Goal: Task Accomplishment & Management: Complete application form

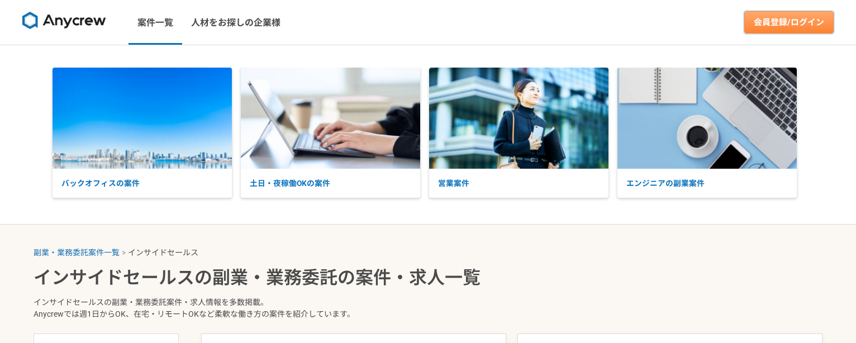
click at [781, 22] on link "会員登録/ログイン" at bounding box center [788, 22] width 89 height 22
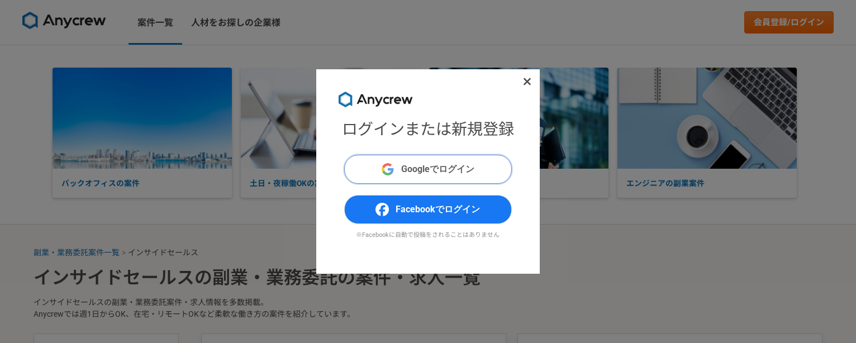
click at [466, 165] on span "Googleでログイン" at bounding box center [437, 169] width 73 height 13
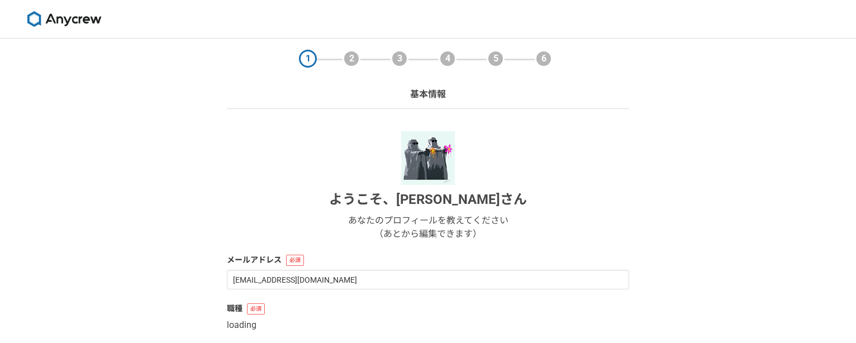
select select "13"
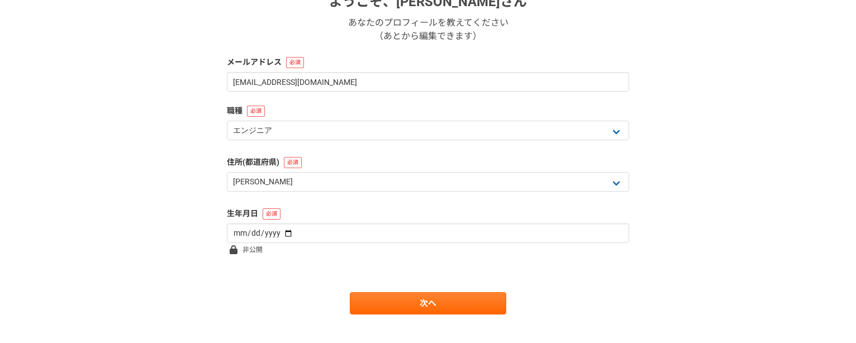
scroll to position [214, 0]
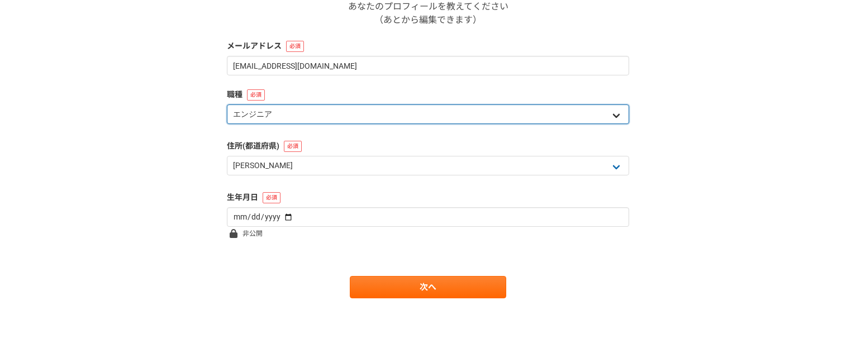
click at [478, 117] on select "エンジニア デザイナー ライター 営業 マーケティング 企画・事業開発 バックオフィス その他" at bounding box center [428, 114] width 402 height 20
select select "4"
click at [227, 104] on select "エンジニア デザイナー ライター 営業 マーケティング 企画・事業開発 バックオフィス その他" at bounding box center [428, 114] width 402 height 20
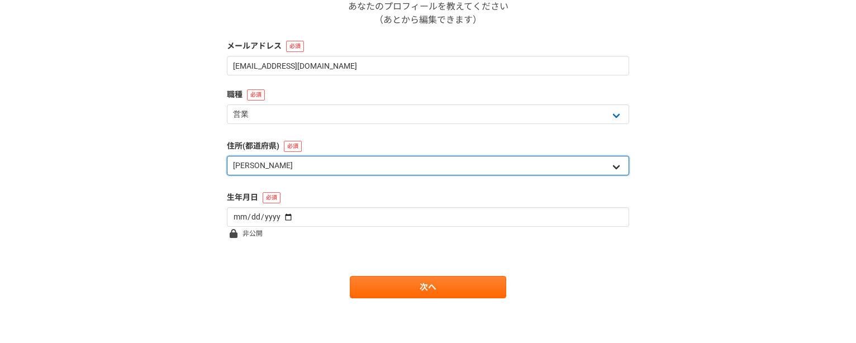
click at [356, 167] on select "北海道 青森県 岩手県 宮城県 秋田県 山形県 福島県 茨城県 栃木県 群馬県 埼玉県 千葉県 東京都 神奈川県 新潟県 富山県 石川県 福井県 山梨県 長野…" at bounding box center [428, 166] width 402 height 20
select select "12"
click at [227, 156] on select "北海道 青森県 岩手県 宮城県 秋田県 山形県 福島県 茨城県 栃木県 群馬県 埼玉県 千葉県 東京都 神奈川県 新潟県 富山県 石川県 福井県 山梨県 長野…" at bounding box center [428, 166] width 402 height 20
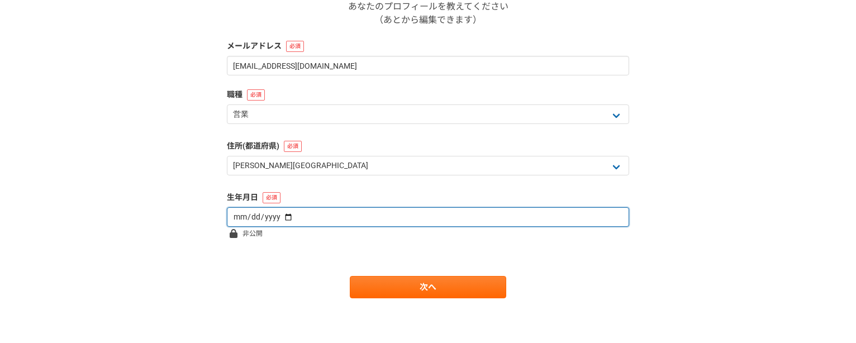
click at [311, 223] on input "date" at bounding box center [428, 217] width 402 height 20
type input "1979-08-30"
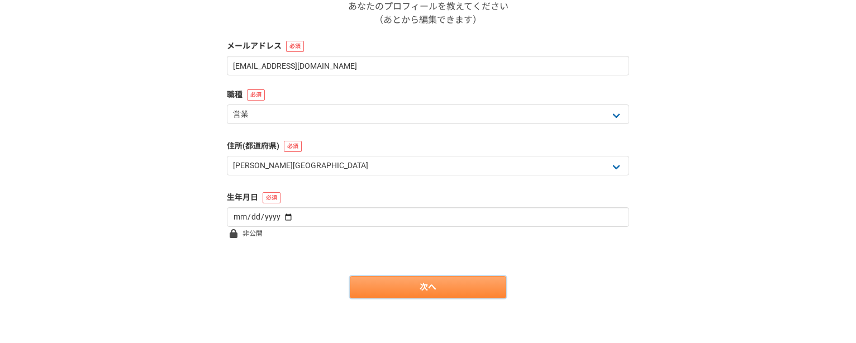
click at [396, 285] on link "次へ" at bounding box center [428, 287] width 156 height 22
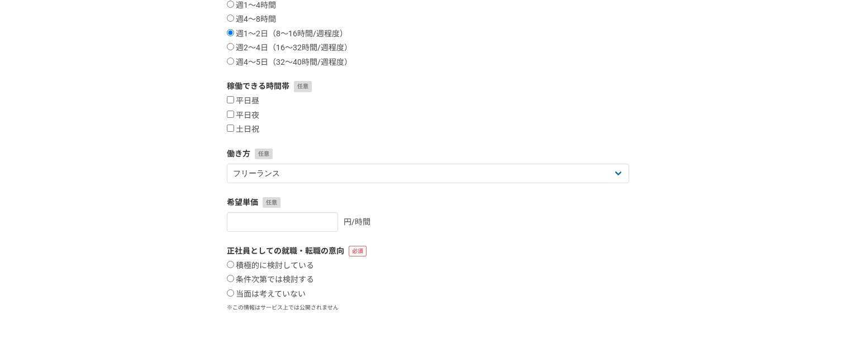
scroll to position [0, 0]
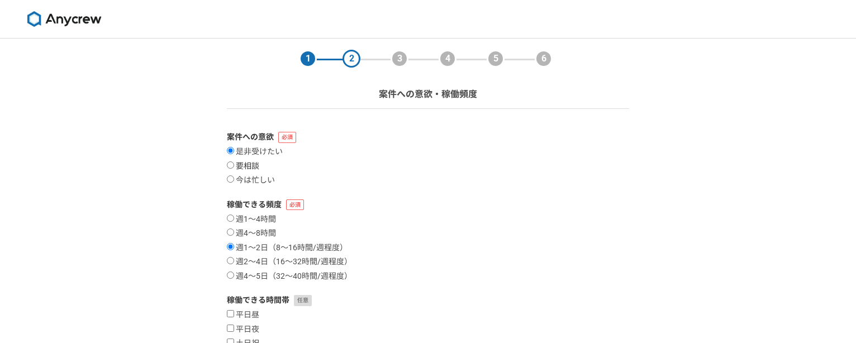
click at [232, 164] on input "要相談" at bounding box center [230, 164] width 7 height 7
radio input "true"
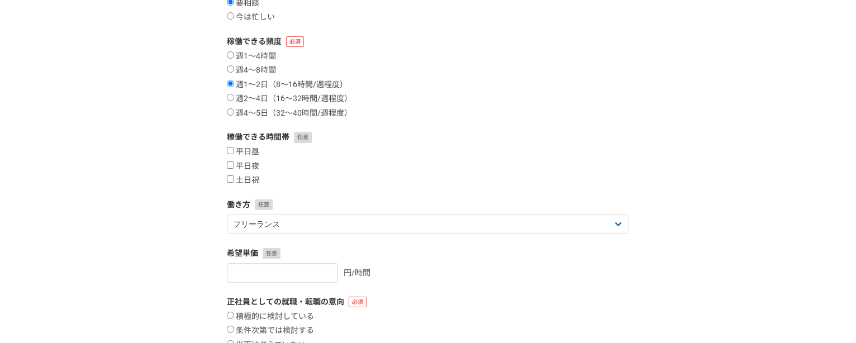
scroll to position [168, 0]
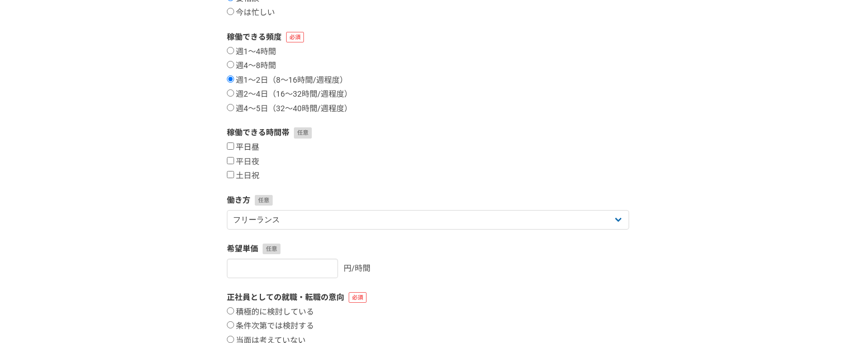
click at [229, 146] on input "平日昼" at bounding box center [230, 145] width 7 height 7
checkbox input "true"
click at [230, 161] on input "平日夜" at bounding box center [230, 160] width 7 height 7
checkbox input "true"
click at [231, 175] on input "土日祝" at bounding box center [230, 174] width 7 height 7
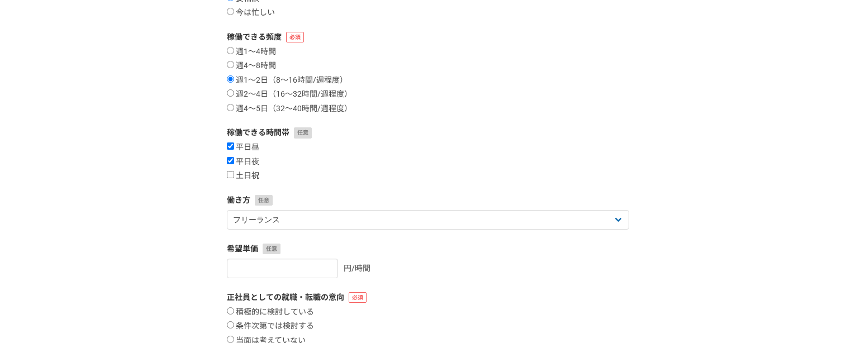
checkbox input "true"
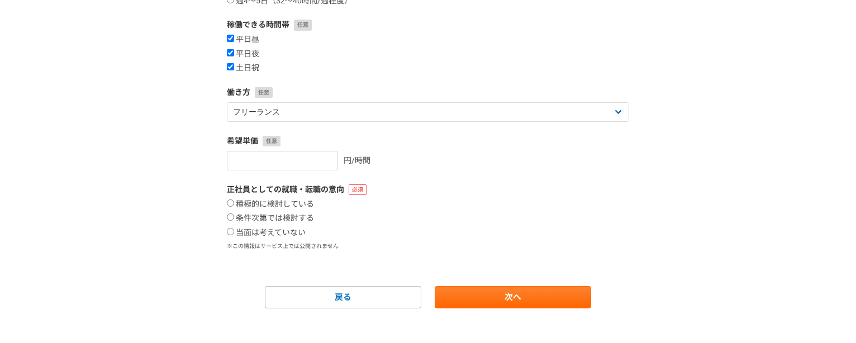
scroll to position [279, 0]
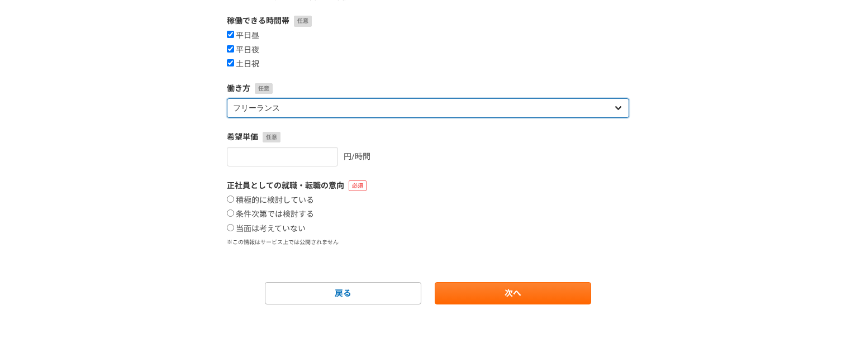
click at [336, 111] on select "フリーランス 副業 その他" at bounding box center [428, 108] width 402 height 20
click at [388, 106] on select "フリーランス 副業 その他" at bounding box center [428, 108] width 402 height 20
select select "sidejob"
click at [227, 98] on select "フリーランス 副業 その他" at bounding box center [428, 108] width 402 height 20
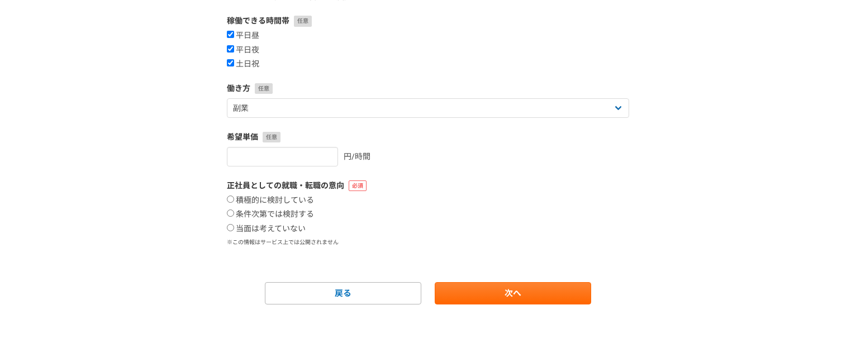
click at [552, 161] on div "円/時間" at bounding box center [428, 157] width 402 height 20
click at [292, 158] on input "number" at bounding box center [282, 157] width 111 height 20
type input "2000"
click at [537, 179] on form "案件への意欲 是非受けたい 要相談 今は忙しい 稼働できる頻度 週1〜4時間 週4〜8時間 週1〜2日（8〜16時間/週程度） 週2〜4日（16〜32時間/週…" at bounding box center [428, 78] width 402 height 453
click at [231, 228] on input "当面は考えていない" at bounding box center [230, 227] width 7 height 7
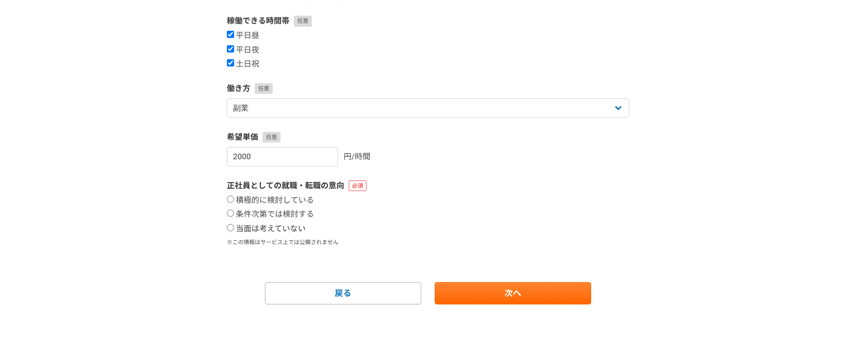
radio input "true"
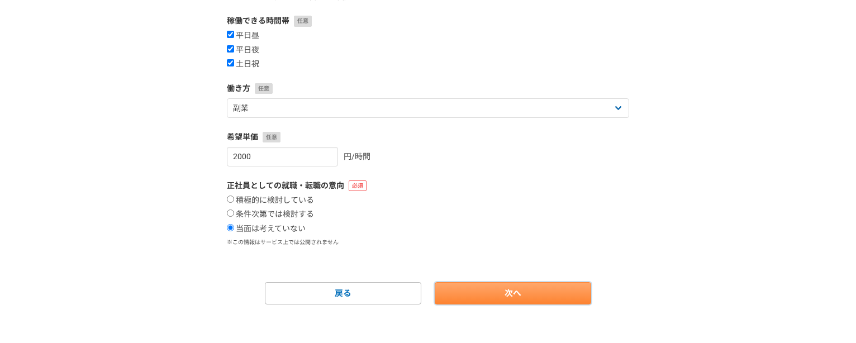
click at [505, 294] on link "次へ" at bounding box center [513, 293] width 156 height 22
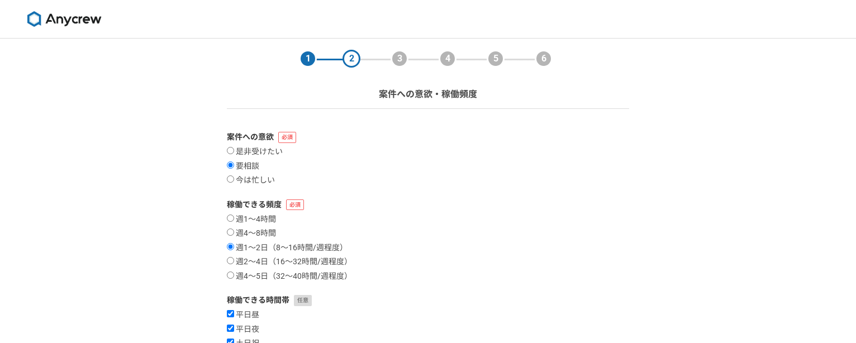
select select
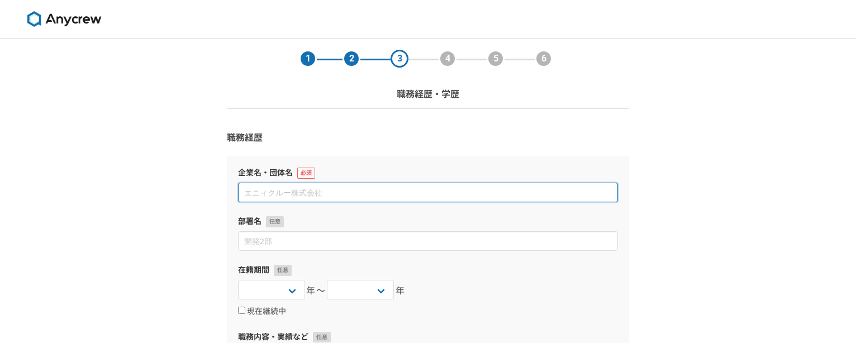
click at [375, 190] on input at bounding box center [428, 193] width 380 height 20
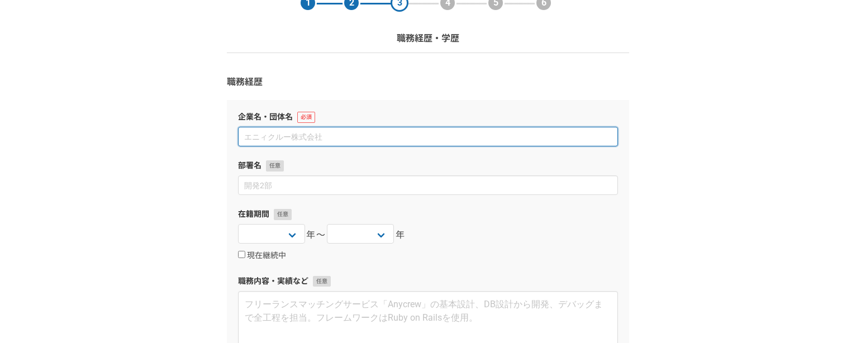
scroll to position [112, 0]
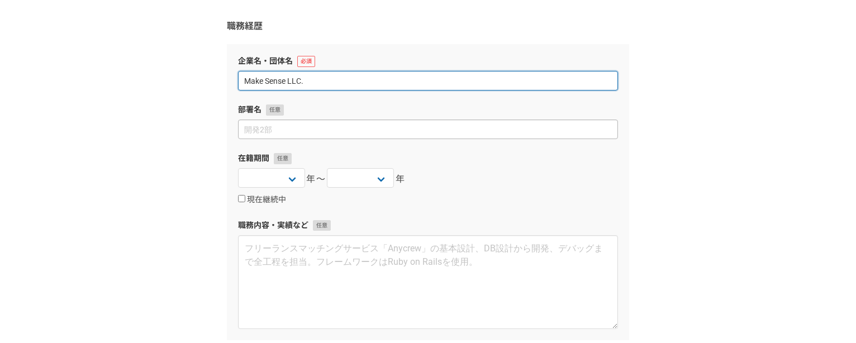
type input "Make Sense LLC."
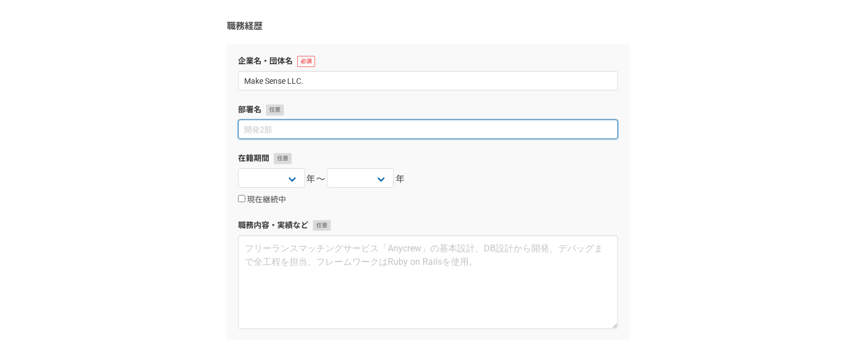
click at [365, 135] on input at bounding box center [428, 130] width 380 height 20
type input "代表社員"
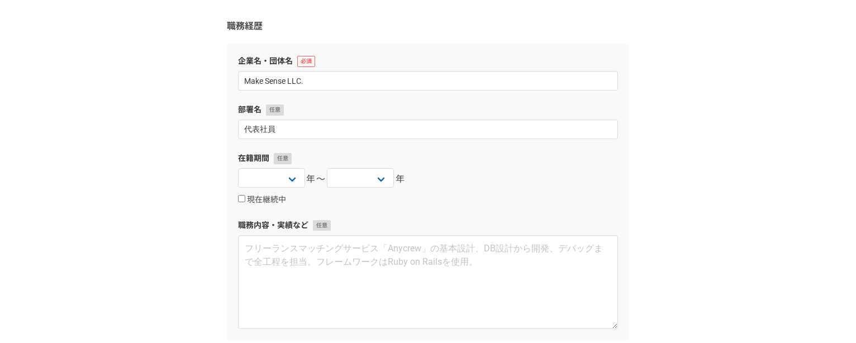
click at [509, 175] on div "2025 2024 2023 2022 2021 2020 2019 2018 2017 2016 2015 2014 2013 2012 2011 2010…" at bounding box center [428, 179] width 380 height 22
click at [289, 178] on select "2025 2024 2023 2022 2021 2020 2019 2018 2017 2016 2015 2014 2013 2012 2011 2010…" at bounding box center [271, 178] width 67 height 20
click at [385, 178] on select "2025 2024 2023 2022 2021 2020 2019 2018 2017 2016 2015 2014 2013 2012 2011 2010…" at bounding box center [360, 178] width 67 height 20
select select "2025"
click at [327, 168] on select "2025 2024 2023 2022 2021 2020 2019 2018 2017 2016 2015 2014 2013 2012 2011 2010…" at bounding box center [360, 178] width 67 height 20
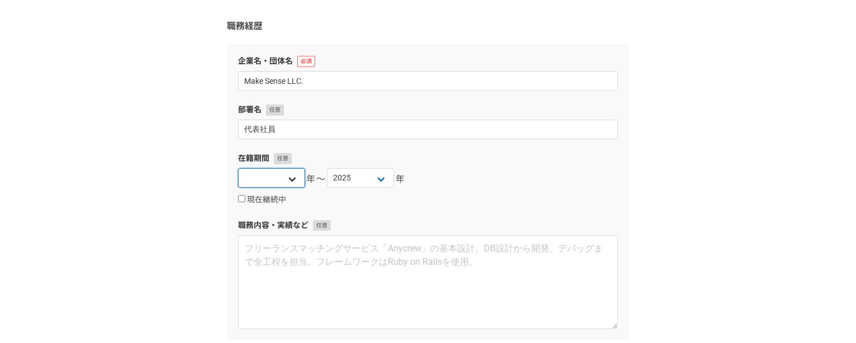
click at [290, 179] on select "2025 2024 2023 2022 2021 2020 2019 2018 2017 2016 2015 2014 2013 2012 2011 2010…" at bounding box center [271, 178] width 67 height 20
click at [453, 218] on div "企業名・団体名 Make Sense LLC. 部署名 代表社員 在籍期間 2025 2024 2023 2022 2021 2020 2019 2018 2…" at bounding box center [428, 192] width 402 height 296
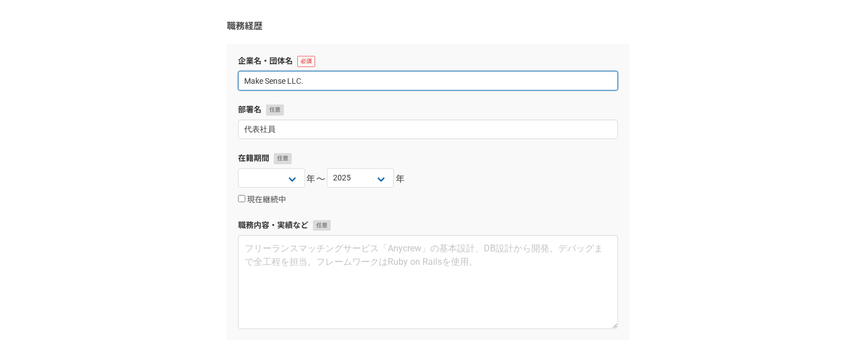
drag, startPoint x: 320, startPoint y: 82, endPoint x: 288, endPoint y: 88, distance: 32.3
click at [228, 82] on div "企業名・団体名 Make Sense LLC. 部署名 代表社員 在籍期間 2025 2024 2023 2022 2021 2020 2019 2018 2…" at bounding box center [428, 192] width 402 height 296
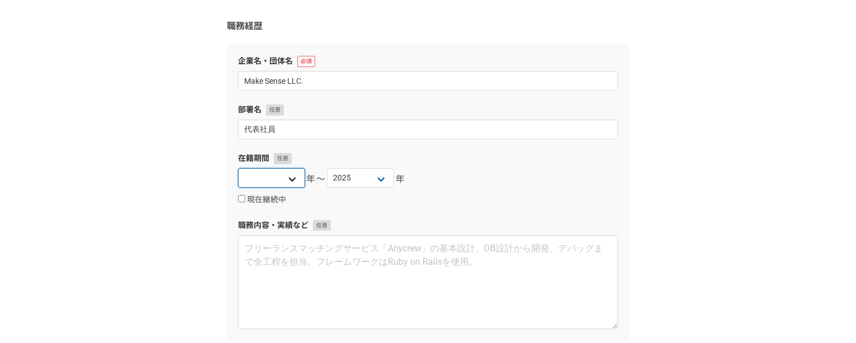
click at [292, 183] on select "2025 2024 2023 2022 2021 2020 2019 2018 2017 2016 2015 2014 2013 2012 2011 2010…" at bounding box center [271, 178] width 67 height 20
select select "2016"
click at [238, 168] on select "2025 2024 2023 2022 2021 2020 2019 2018 2017 2016 2015 2014 2013 2012 2011 2010…" at bounding box center [271, 178] width 67 height 20
click at [166, 247] on div "1 2 3 4 5 6 職務経歴・学歴 職務経歴 企業名・団体名 Make Sense LLC. 部署名 代表社員 在籍期間 2025 2024 2023 2…" at bounding box center [428, 226] width 856 height 599
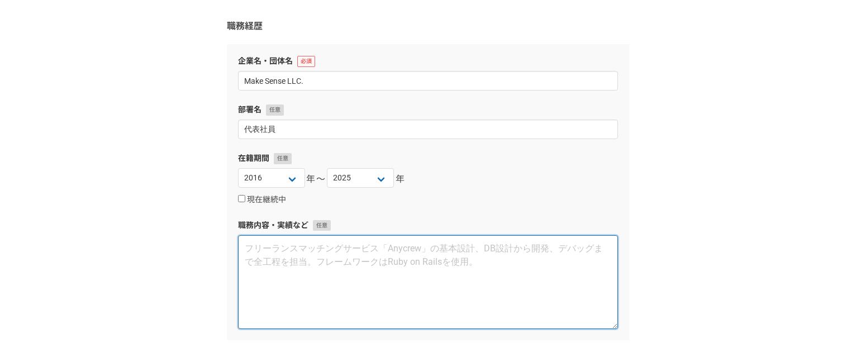
click at [332, 270] on textarea at bounding box center [428, 282] width 380 height 94
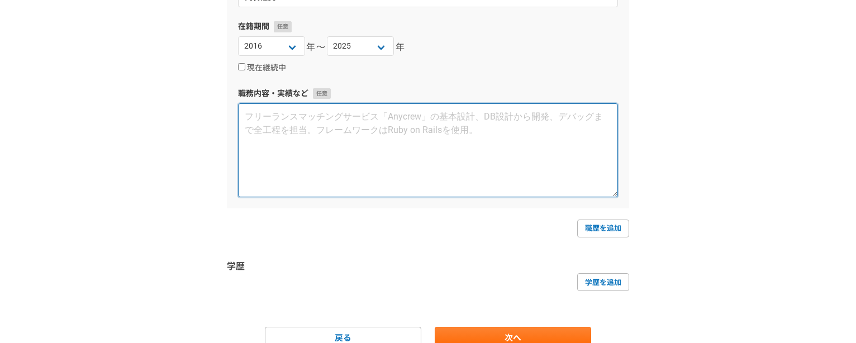
scroll to position [223, 0]
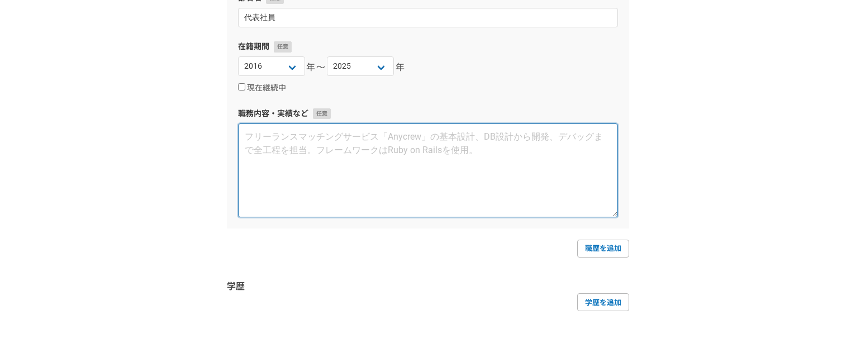
click at [445, 160] on textarea at bounding box center [428, 170] width 380 height 94
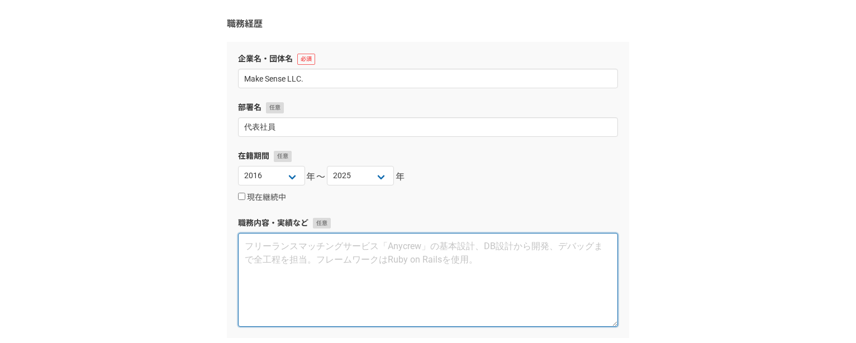
scroll to position [112, 0]
click at [326, 258] on textarea at bounding box center [428, 282] width 380 height 94
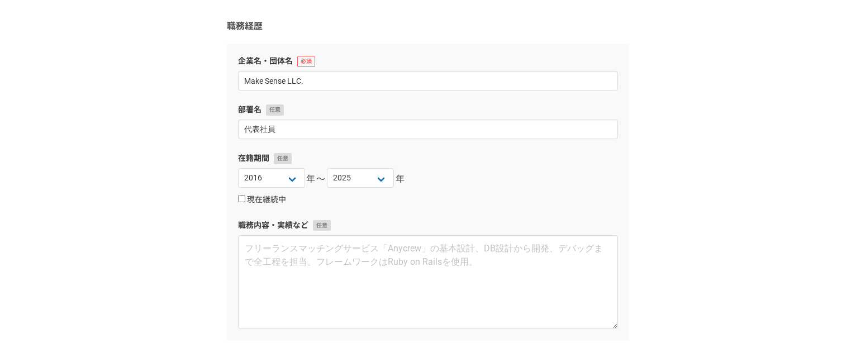
click at [241, 199] on input "現在継続中" at bounding box center [241, 198] width 7 height 7
checkbox input "true"
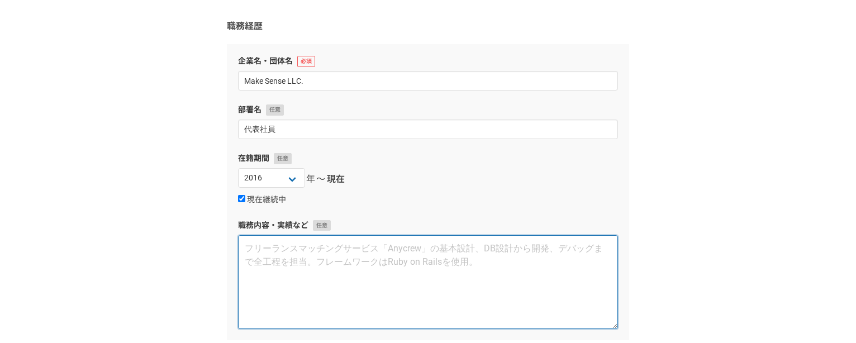
click at [320, 264] on textarea at bounding box center [428, 282] width 380 height 94
click at [335, 273] on textarea at bounding box center [428, 282] width 380 height 94
paste textarea "アート販売や小売業を主な事業内容とする会社です。同社はアートサブスクリプションサービスを提供しており、法人向けおよび個人向けにアート作品のレンタル事業を展開し…"
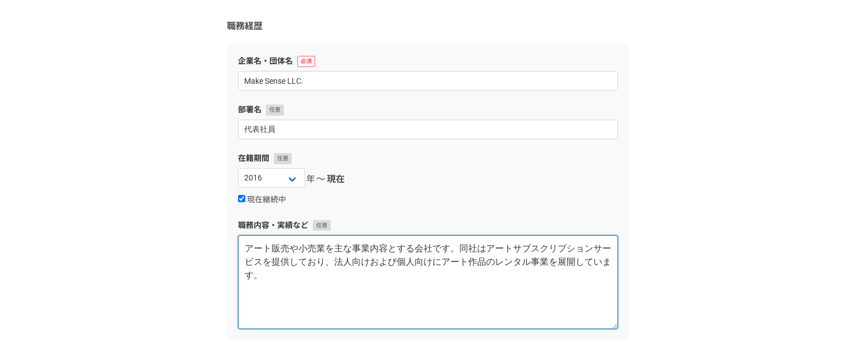
click at [453, 248] on textarea "アート販売や小売業を主な事業内容とする会社です。同社はアートサブスクリプションサービスを提供しており、法人向けおよび個人向けにアート作品のレンタル事業を展開し…" at bounding box center [428, 282] width 380 height 94
click at [417, 283] on textarea "アート販売や小売業を主な事業内容とする会社です。同社はアートサブスクリプションサービスを提供しており、法人向けおよび個人向けにアート作品のレンタル事業を展開し…" at bounding box center [428, 282] width 380 height 94
click at [247, 247] on textarea "アート販売や小売業を主な事業内容とする会社です。同社はアートサブスクリプションサービスを提供しており、法人向けおよび個人向けにアート作品のレンタル事業を展開し…" at bounding box center [428, 282] width 380 height 94
click at [288, 276] on textarea "アート販売や小売業を主な事業内容とする会社です。同社はアートサブスクリプションサービスを提供しており、法人向けおよび個人向けにアート作品のレンタル事業を展開し…" at bounding box center [428, 282] width 380 height 94
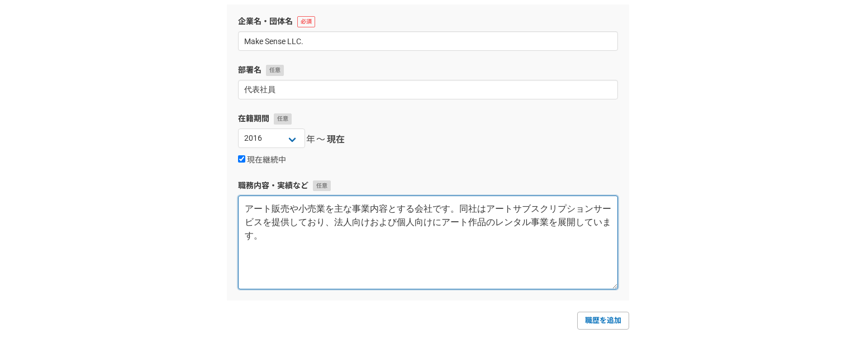
scroll to position [168, 0]
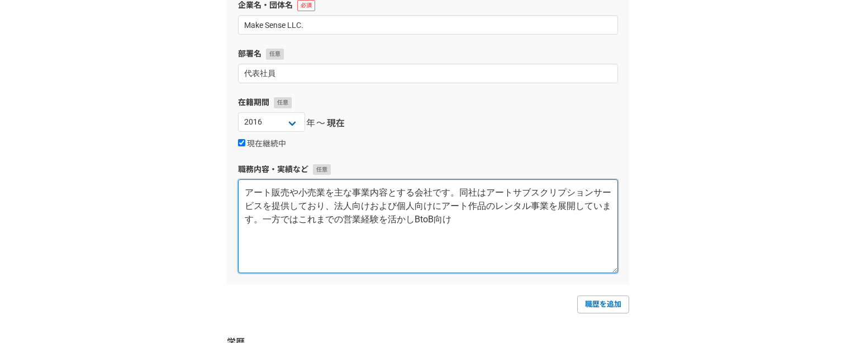
click at [477, 219] on textarea "アート販売や小売業を主な事業内容とする会社です。同社はアートサブスクリプションサービスを提供しており、法人向けおよび個人向けにアート作品のレンタル事業を展開し…" at bounding box center [428, 226] width 380 height 94
paste textarea "テレアポ代行"
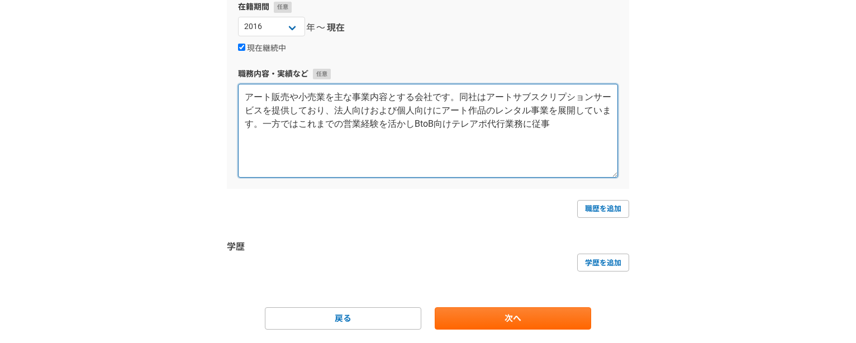
scroll to position [294, 0]
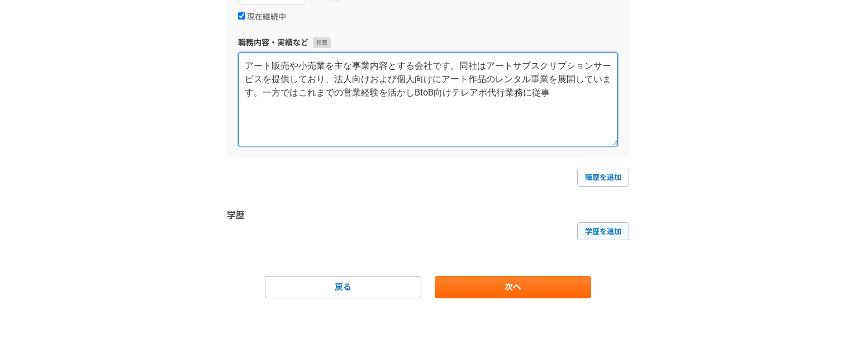
type textarea "アート販売や小売業を主な事業内容とする会社です。同社はアートサブスクリプションサービスを提供しており、法人向けおよび個人向けにアート作品のレンタル事業を展開し…"
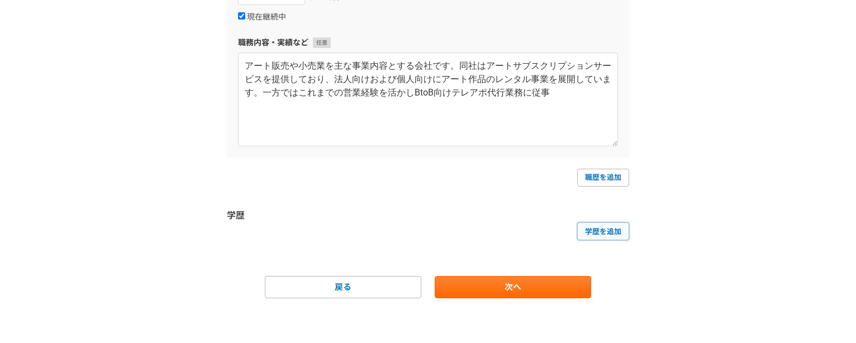
click at [607, 232] on link "学歴を追加" at bounding box center [603, 231] width 52 height 18
select select
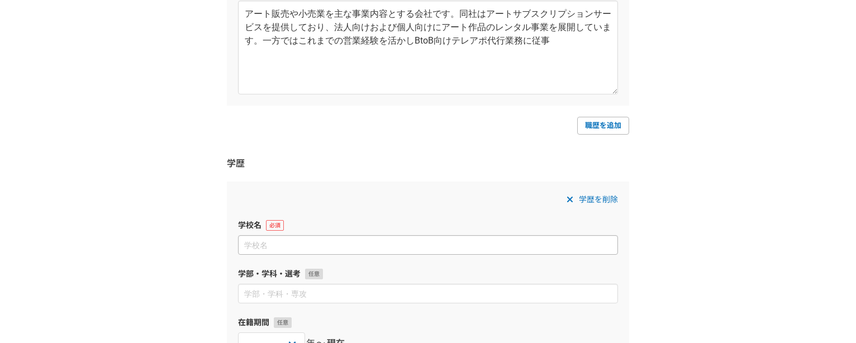
scroll to position [406, 0]
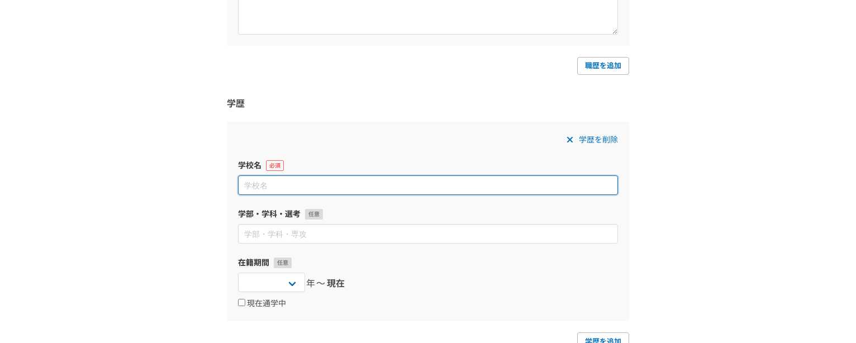
click at [366, 182] on input at bounding box center [428, 185] width 380 height 20
paste input "2004年9月　朝日大学　経営学部　情報管理学科　卒業"
drag, startPoint x: 282, startPoint y: 185, endPoint x: 227, endPoint y: 187, distance: 55.3
click at [227, 187] on div "学歴を削除 学校名 2004年9月　朝日大学　経営学部　情報管理学科　卒業 学部・学科・選考 在籍期間 2025 2024 2023 2022 2021 20…" at bounding box center [428, 221] width 402 height 199
drag, startPoint x: 250, startPoint y: 185, endPoint x: 208, endPoint y: 183, distance: 42.0
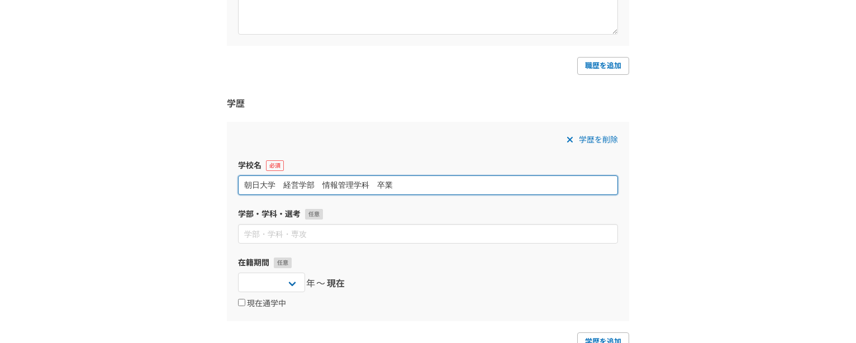
click at [209, 183] on div "1 2 3 4 5 6 職務経歴・学歴 職務経歴 企業名・団体名 Make Sense LLC. 部署名 代表社員 在籍期間 2025 2024 2023 2…" at bounding box center [428, 42] width 856 height 821
click at [441, 188] on input "朝日大学　経営学部　情報管理学科　卒業" at bounding box center [428, 185] width 380 height 20
paste input "2004年9月"
click at [280, 184] on input "朝日大学　経営学部　情報管理学科　卒業2004年9月" at bounding box center [428, 185] width 380 height 20
drag, startPoint x: 282, startPoint y: 184, endPoint x: 366, endPoint y: 187, distance: 83.8
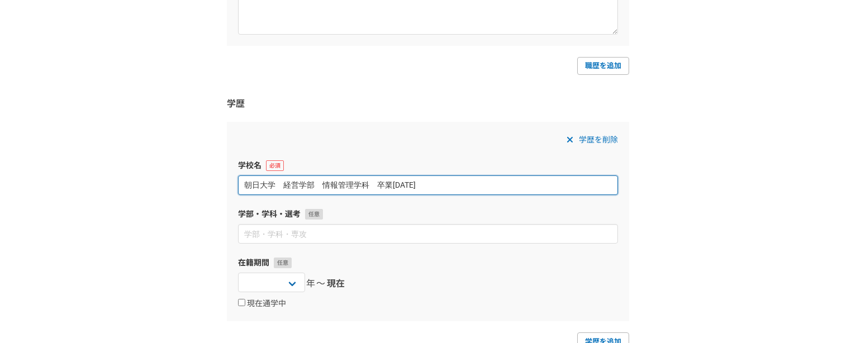
click at [366, 187] on input "朝日大学　経営学部　情報管理学科　卒業2004年9月" at bounding box center [428, 185] width 380 height 20
type input "朝日大学　　卒業2004年9月"
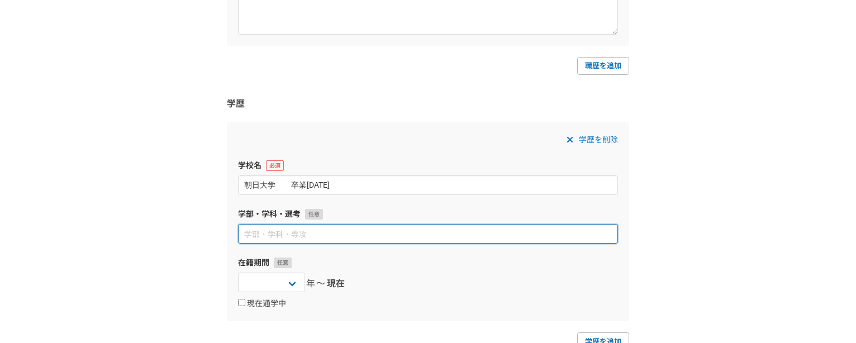
click at [315, 235] on input at bounding box center [428, 234] width 380 height 20
paste input "経営学部　情報管理学科"
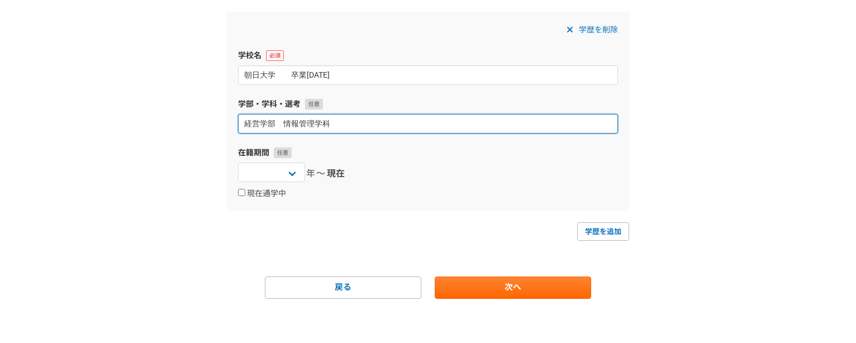
scroll to position [517, 0]
type input "経営学部　情報管理学科"
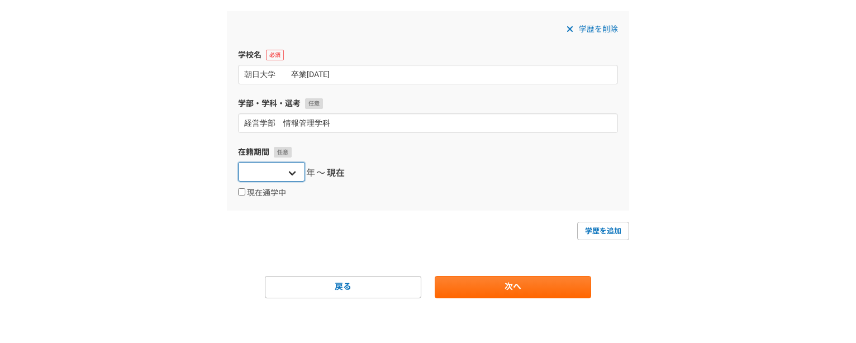
click at [294, 174] on select "2025 2024 2023 2022 2021 2020 2019 2018 2017 2016 2015 2014 2013 2012 2011 2010…" at bounding box center [271, 172] width 67 height 20
click at [238, 162] on select "2025 2024 2023 2022 2021 2020 2019 2018 2017 2016 2015 2014 2013 2012 2011 2010…" at bounding box center [271, 172] width 67 height 20
click at [368, 231] on div "学歴を追加" at bounding box center [428, 231] width 402 height 18
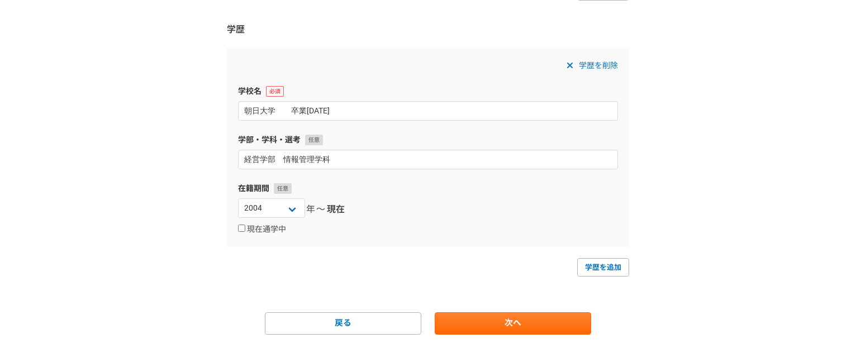
scroll to position [461, 0]
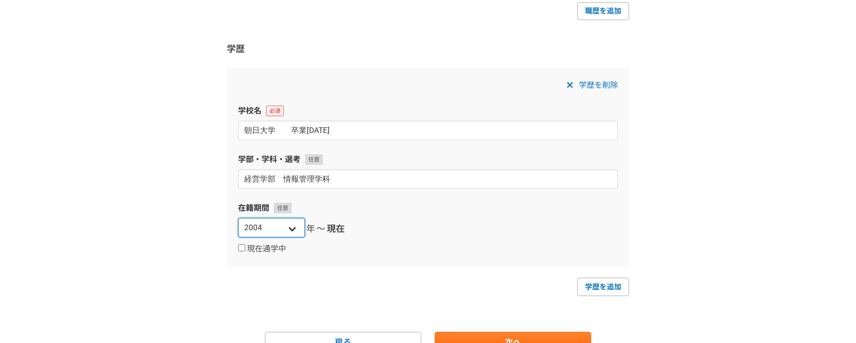
click at [290, 229] on select "2025 2024 2023 2022 2021 2020 2019 2018 2017 2016 2015 2014 2013 2012 2011 2010…" at bounding box center [271, 228] width 67 height 20
click at [292, 228] on select "2025 2024 2023 2022 2021 2020 2019 2018 2017 2016 2015 2014 2013 2012 2011 2010…" at bounding box center [271, 228] width 67 height 20
select select "1998"
click at [238, 218] on select "2025 2024 2023 2022 2021 2020 2019 2018 2017 2016 2015 2014 2013 2012 2011 2010…" at bounding box center [271, 228] width 67 height 20
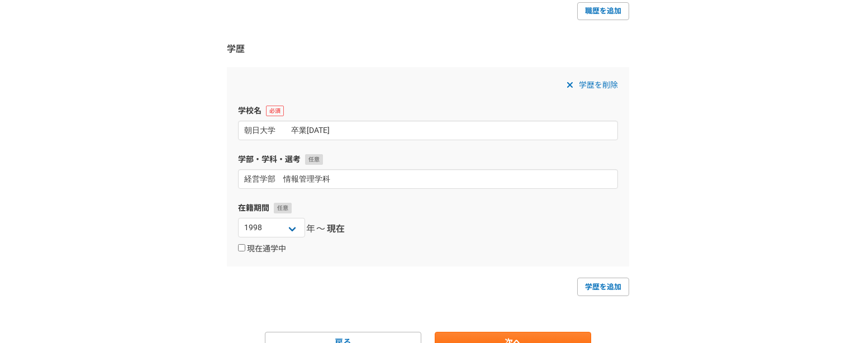
click at [240, 247] on input "現在通学中" at bounding box center [241, 247] width 7 height 7
checkbox input "true"
select select
click at [385, 227] on select "2025 2024 2023 2022 2021 2020 2019 2018 2017 2016 2015 2014 2013 2012 2011 2010…" at bounding box center [360, 228] width 67 height 20
click at [383, 225] on select "2025 2024 2023 2022 2021 2020 2019 2018 2017 2016 2015 2014 2013 2012 2011 2010…" at bounding box center [360, 228] width 67 height 20
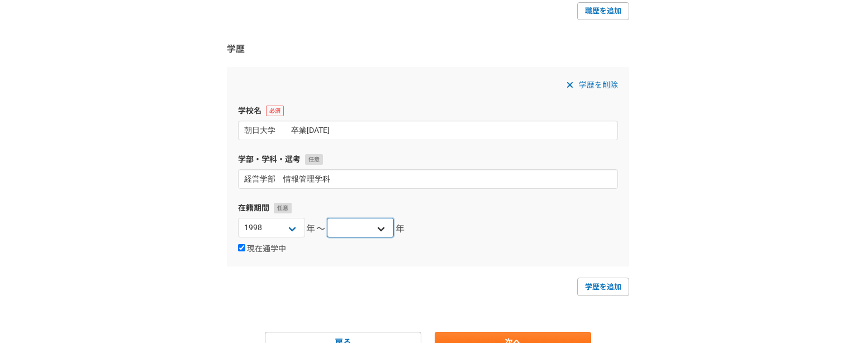
select select "2004"
click at [327, 218] on select "2025 2024 2023 2022 2021 2020 2019 2018 2017 2016 2015 2014 2013 2012 2011 2010…" at bounding box center [360, 228] width 67 height 20
click at [513, 266] on div "学歴を削除 学校名 朝日大学　　卒業2004年9月 学部・学科・選考 経営学部　情報管理学科 在籍期間 2025 2024 2023 2022 2021 20…" at bounding box center [428, 166] width 402 height 199
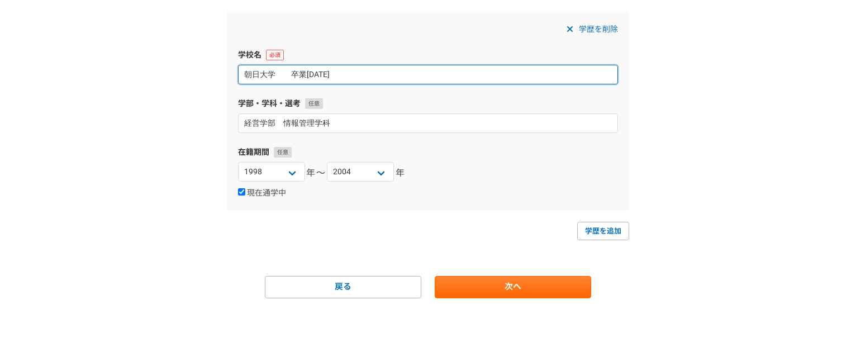
drag, startPoint x: 362, startPoint y: 75, endPoint x: 290, endPoint y: 77, distance: 71.5
click at [290, 77] on input "朝日大学　　卒業2004年9月" at bounding box center [428, 75] width 380 height 20
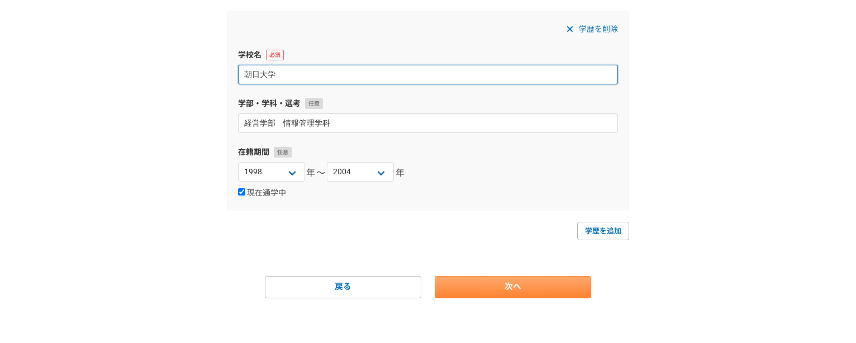
type input "朝日大学"
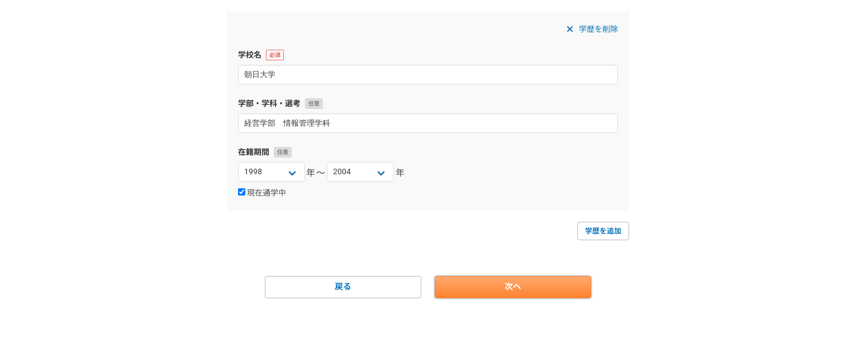
click at [518, 290] on link "次へ" at bounding box center [513, 287] width 156 height 22
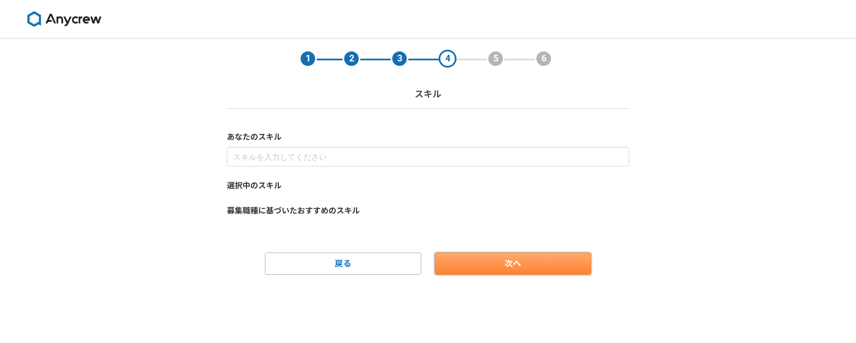
scroll to position [0, 0]
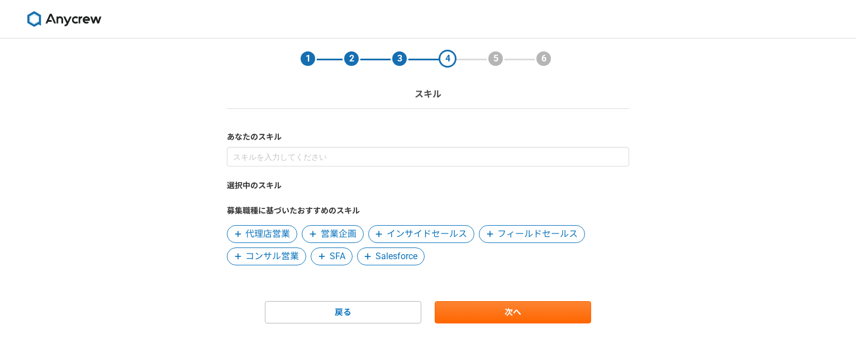
click at [442, 232] on span "インサイドセールス" at bounding box center [427, 233] width 80 height 13
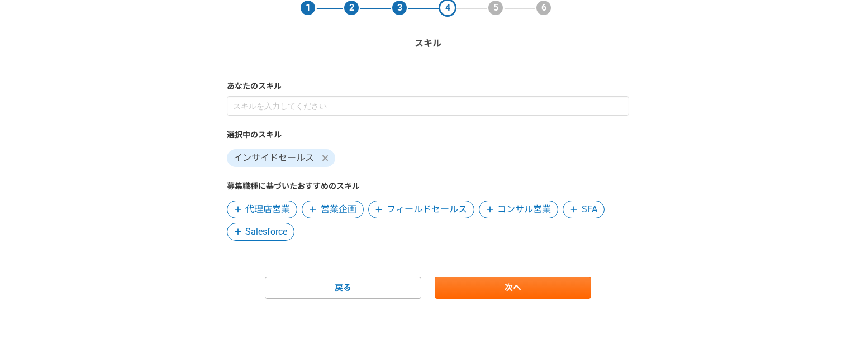
scroll to position [51, 0]
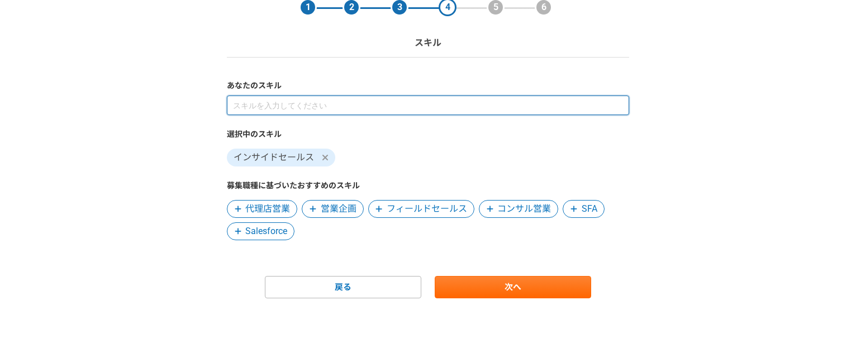
click at [365, 102] on input at bounding box center [428, 106] width 402 height 20
type input "テレアポ"
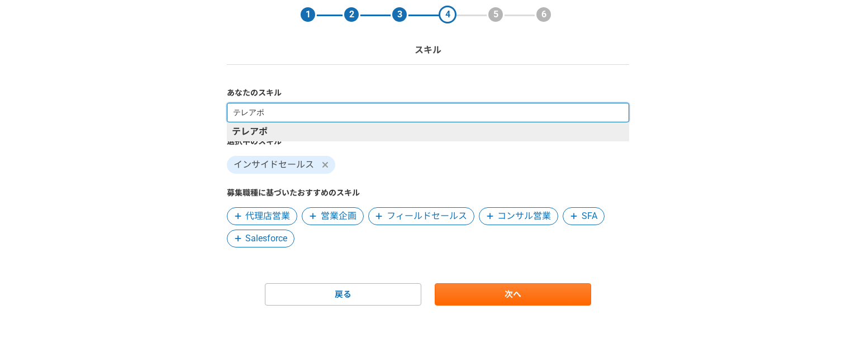
scroll to position [0, 0]
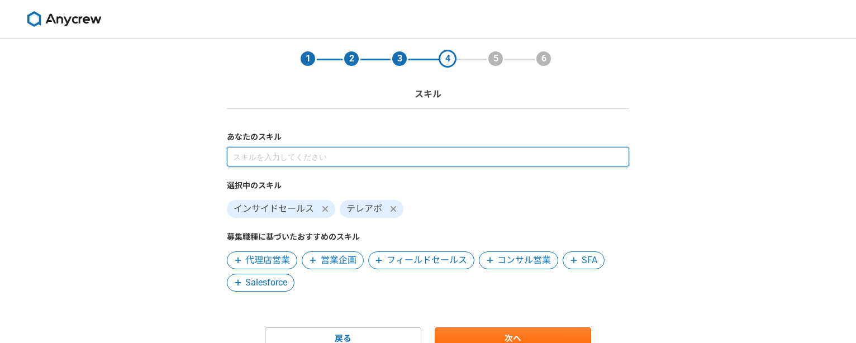
click at [330, 156] on input at bounding box center [428, 157] width 402 height 20
type input "テレアポ太鼓王"
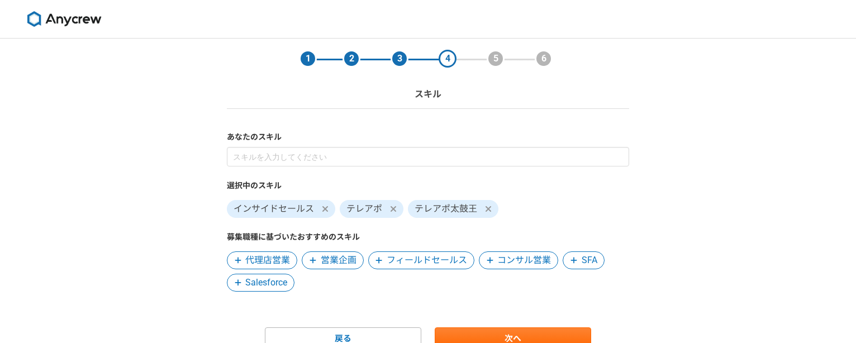
click at [487, 209] on icon at bounding box center [488, 208] width 7 height 9
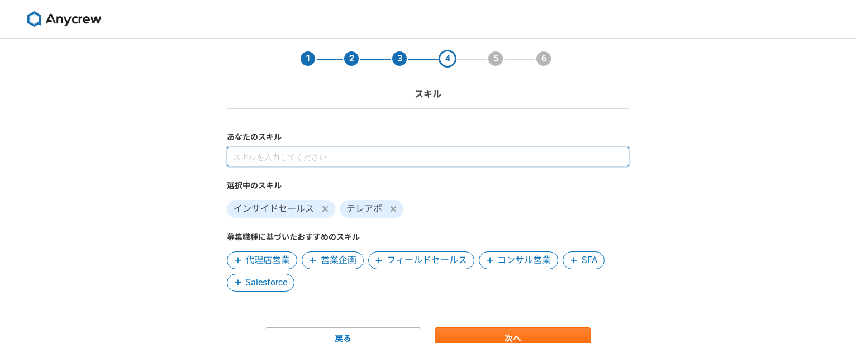
click at [358, 156] on input at bounding box center [428, 157] width 402 height 20
type input "テレアポ代行"
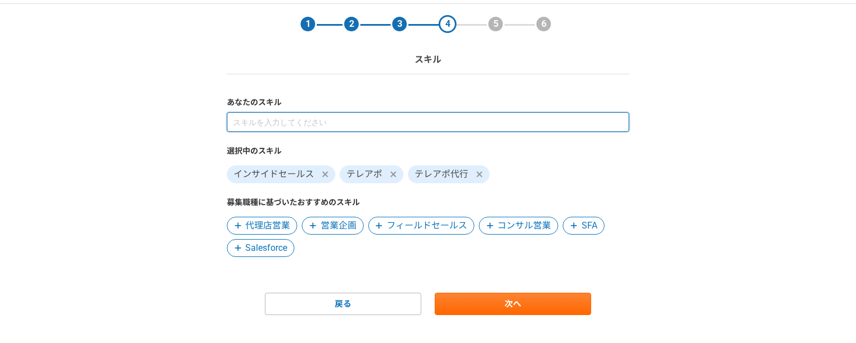
scroll to position [51, 0]
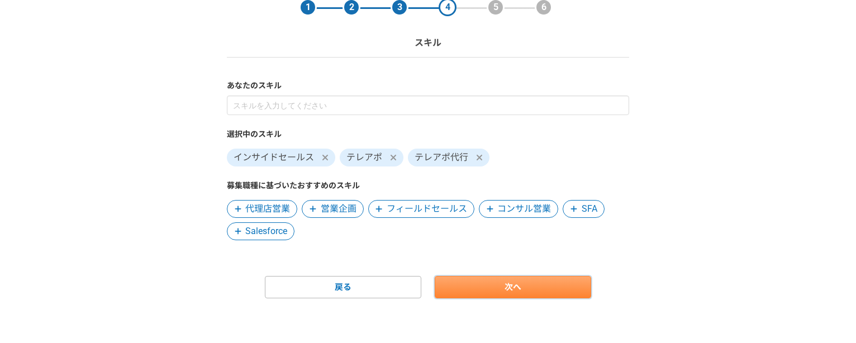
click at [531, 290] on link "次へ" at bounding box center [513, 287] width 156 height 22
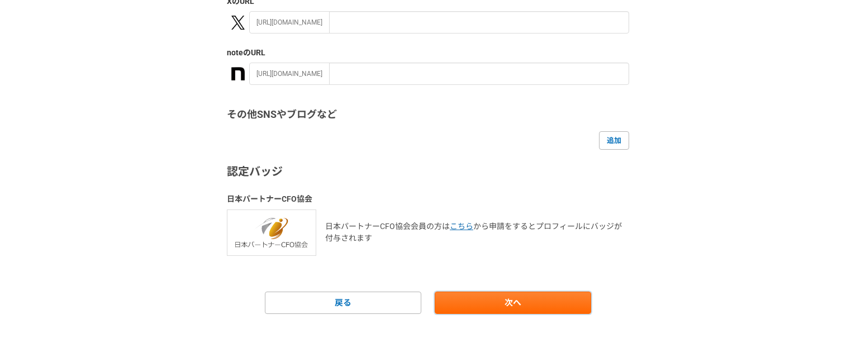
scroll to position [272, 0]
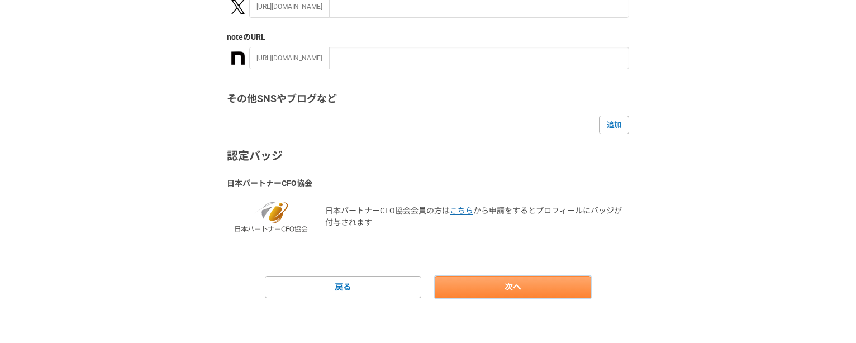
click at [535, 289] on link "次へ" at bounding box center [513, 287] width 156 height 22
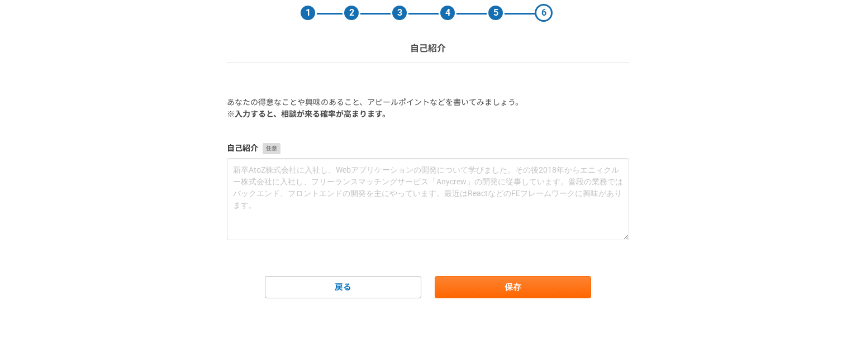
scroll to position [0, 0]
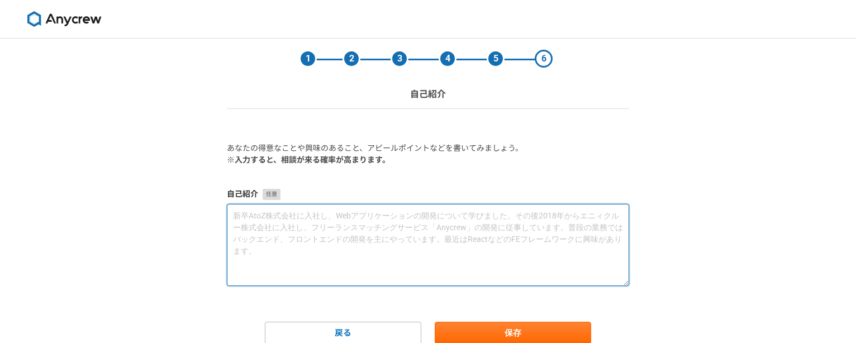
click at [472, 222] on textarea at bounding box center [428, 245] width 402 height 82
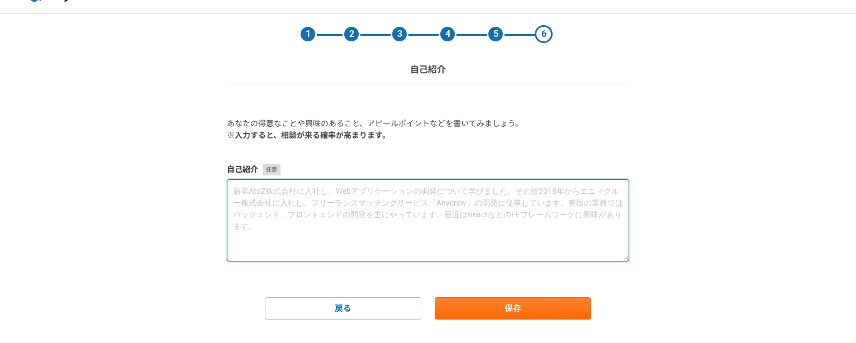
scroll to position [46, 0]
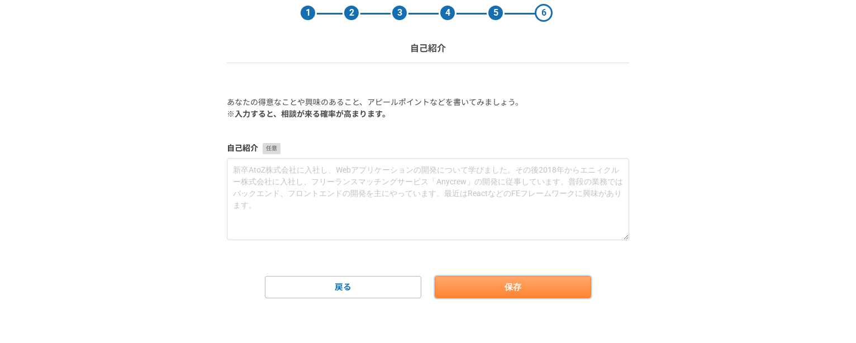
click at [517, 283] on button "保存" at bounding box center [513, 287] width 156 height 22
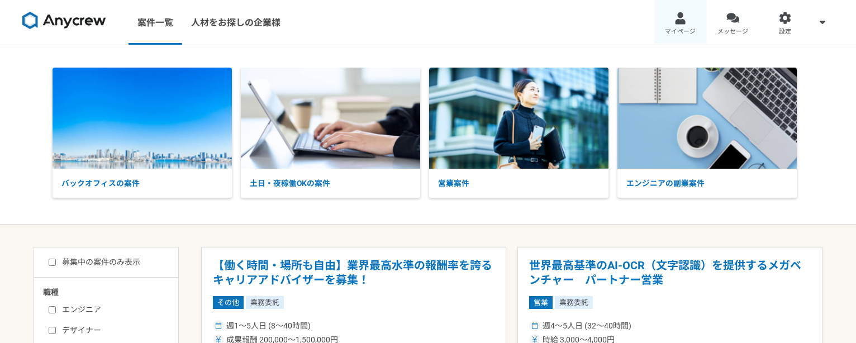
click at [680, 23] on div at bounding box center [680, 18] width 13 height 13
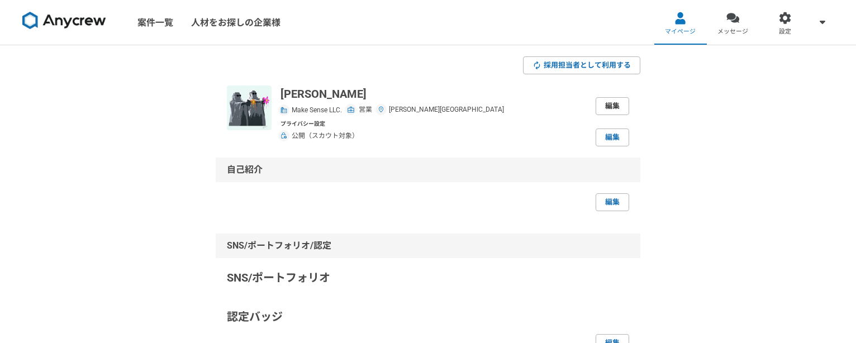
click at [616, 107] on link "編集" at bounding box center [613, 106] width 34 height 18
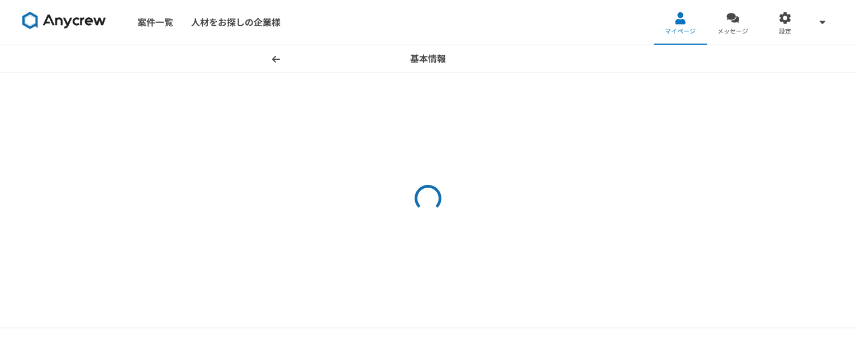
select select "4"
select select "12"
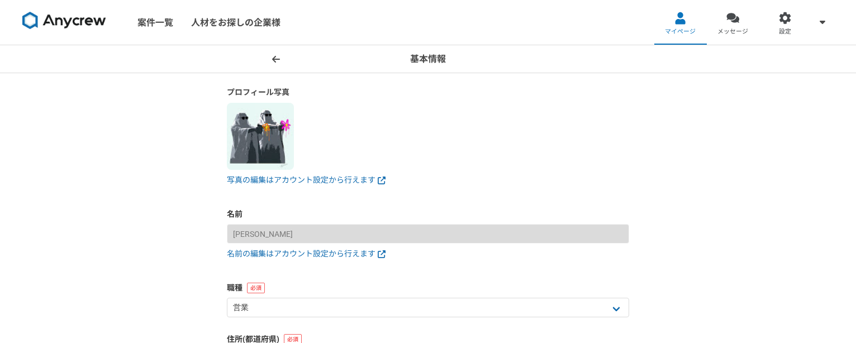
click at [259, 127] on img at bounding box center [260, 136] width 67 height 67
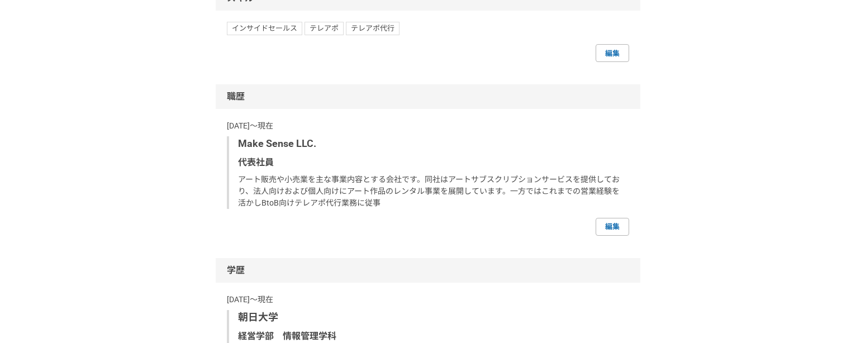
scroll to position [615, 0]
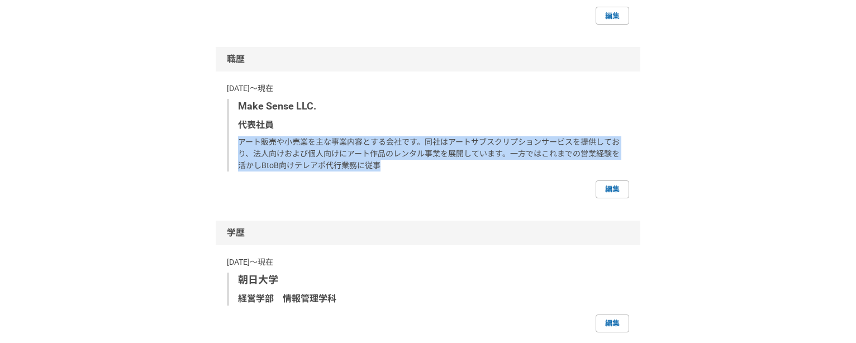
drag, startPoint x: 393, startPoint y: 167, endPoint x: 237, endPoint y: 143, distance: 157.2
click at [237, 143] on div "Make Sense LLC. 代表社員 アート販売や小売業を主な事業内容とする会社です。同社はアートサブスクリプションサービスを提供しており、法人向けおよび…" at bounding box center [428, 135] width 402 height 73
copy p "アート販売や小売業を主な事業内容とする会社です。同社はアートサブスクリプションサービスを提供しており、法人向けおよび個人向けにアート作品のレンタル事業を展開し…"
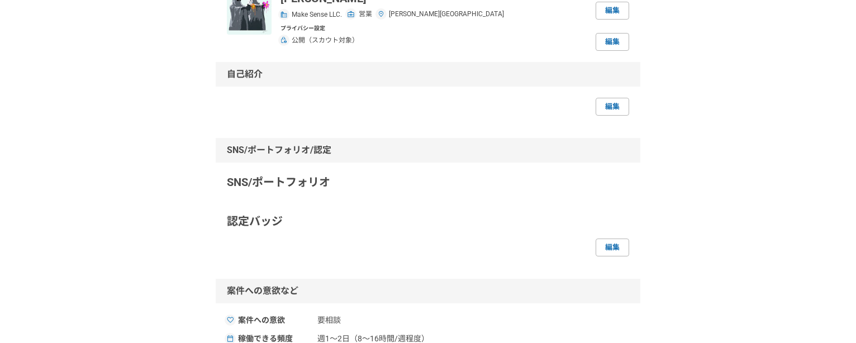
scroll to position [0, 0]
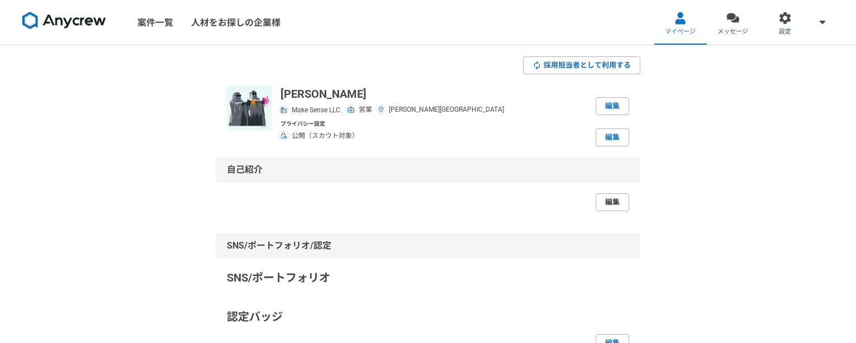
click at [611, 204] on link "編集" at bounding box center [613, 202] width 34 height 18
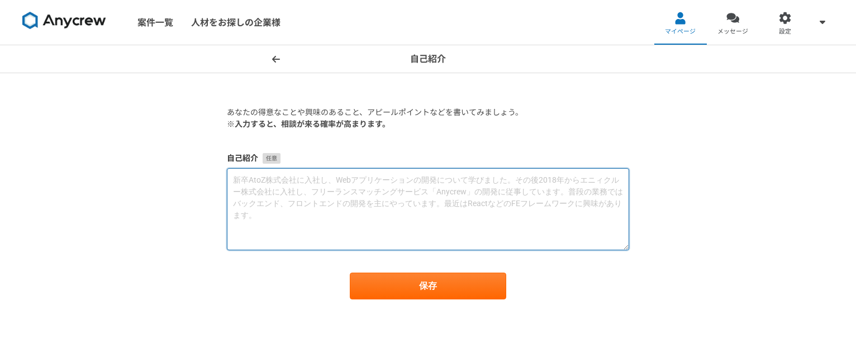
click at [473, 218] on textarea at bounding box center [428, 209] width 402 height 82
paste textarea "アート販売や小売業を主な事業内容とする会社です。同社はアートサブスクリプションサービスを提供しており、法人向けおよび個人向けにアート作品のレンタル事業を展開し…"
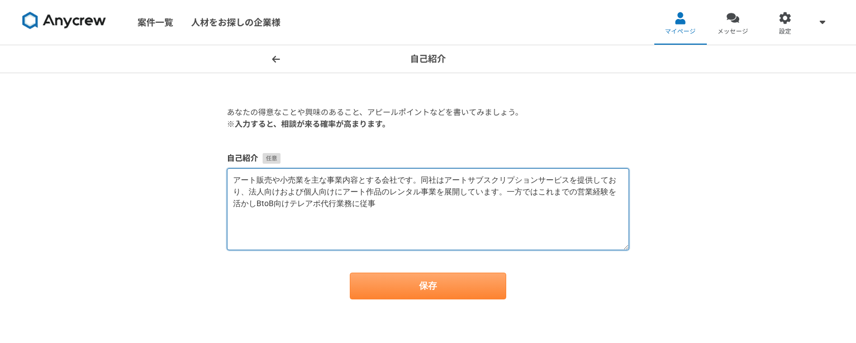
type textarea "アート販売や小売業を主な事業内容とする会社です。同社はアートサブスクリプションサービスを提供しており、法人向けおよび個人向けにアート作品のレンタル事業を展開し…"
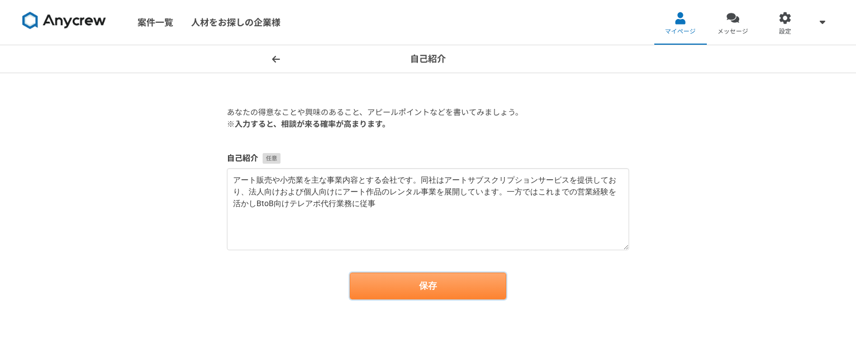
click at [473, 292] on button "保存" at bounding box center [428, 286] width 156 height 27
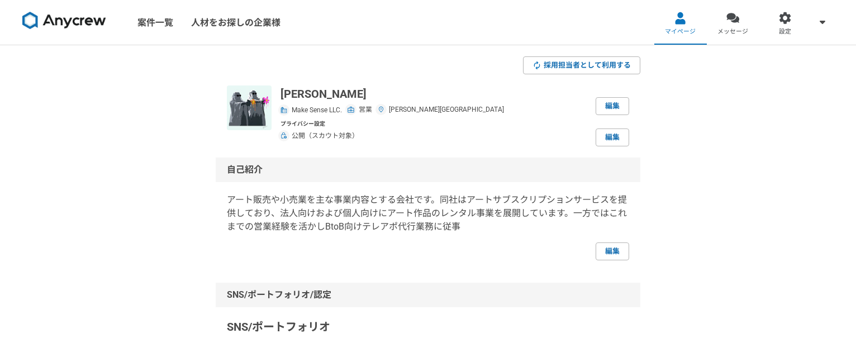
click at [78, 20] on img at bounding box center [64, 21] width 84 height 18
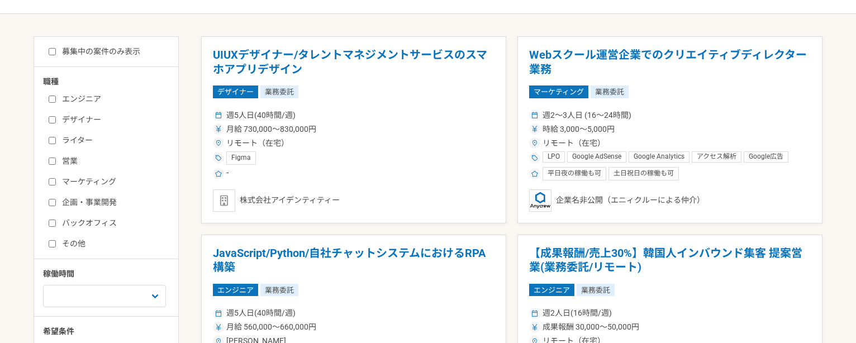
scroll to position [223, 0]
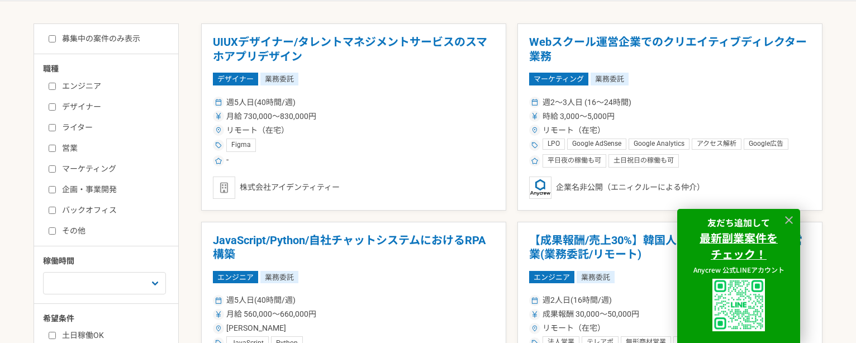
click at [51, 148] on input "営業" at bounding box center [52, 148] width 7 height 7
checkbox input "true"
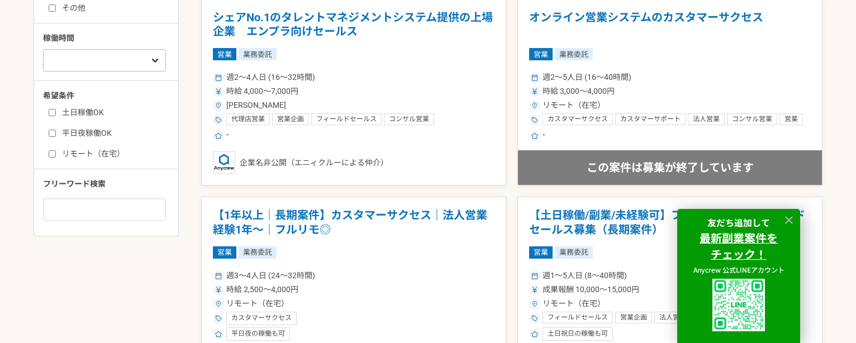
scroll to position [447, 0]
click at [108, 208] on input at bounding box center [104, 209] width 123 height 22
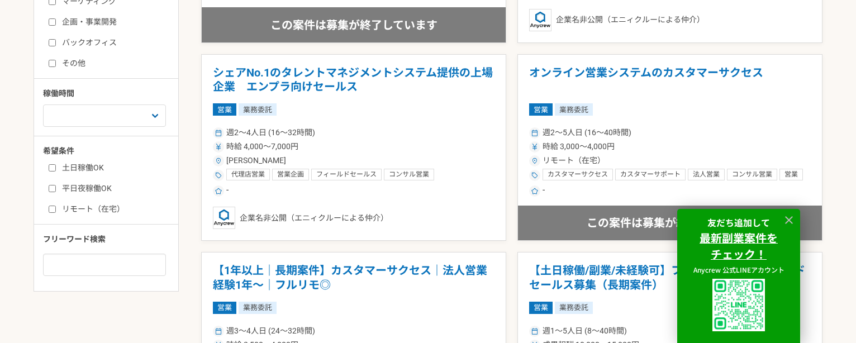
click at [53, 209] on input "リモート（在宅）" at bounding box center [52, 209] width 7 height 7
checkbox input "true"
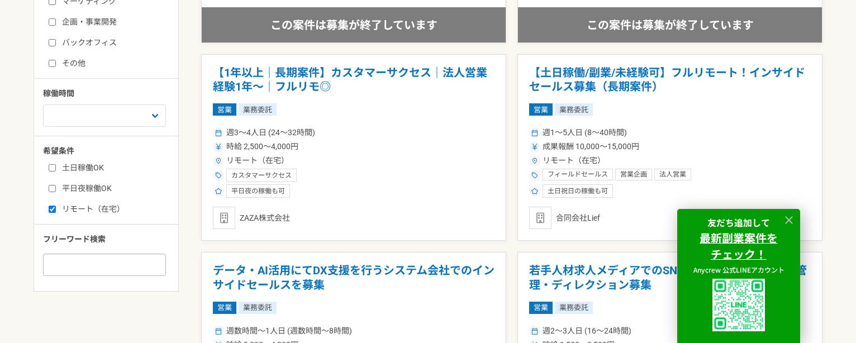
scroll to position [503, 0]
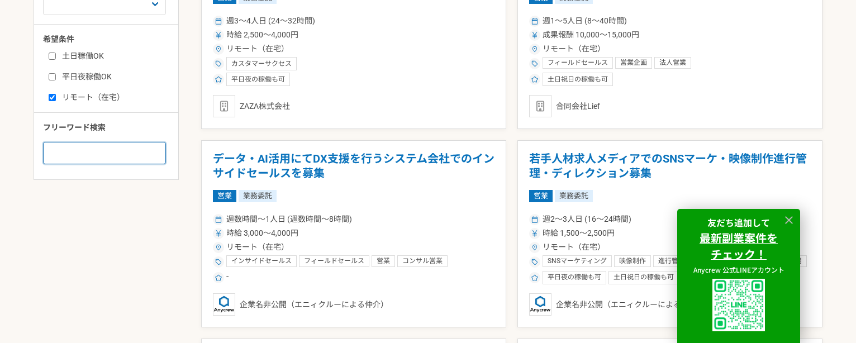
click at [121, 155] on input at bounding box center [104, 153] width 123 height 22
type input "テレアポ"
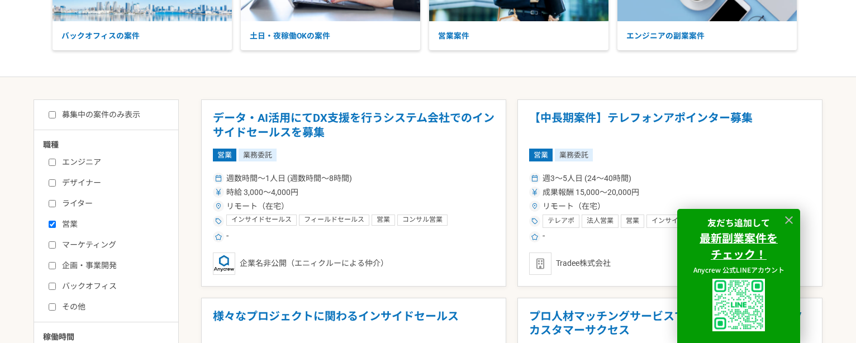
scroll to position [168, 0]
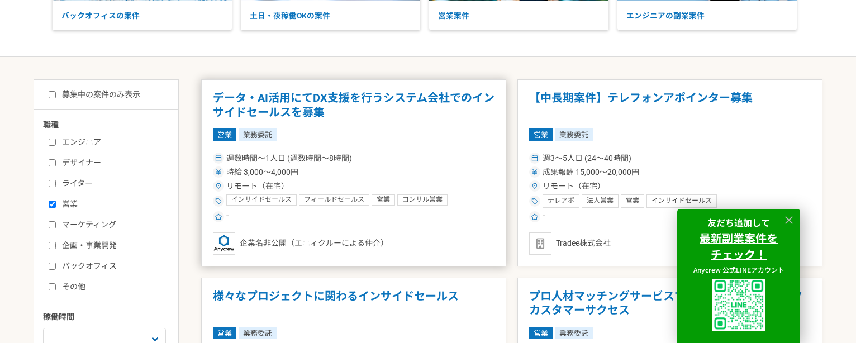
click at [308, 115] on h1 "データ・AI活用にてDX支援を行うシステム会社でのインサイドセールスを募集" at bounding box center [354, 105] width 282 height 28
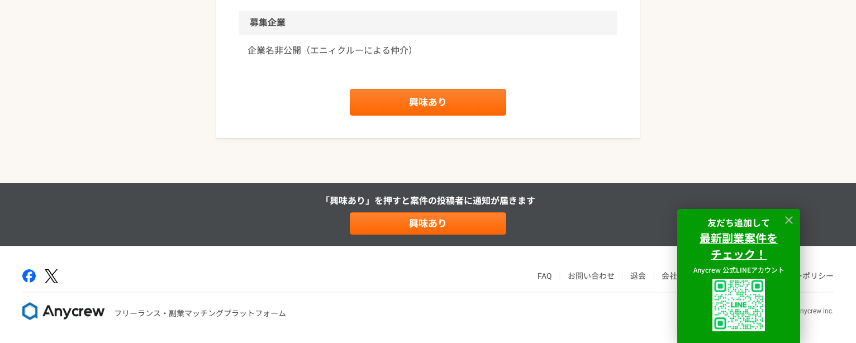
scroll to position [1203, 0]
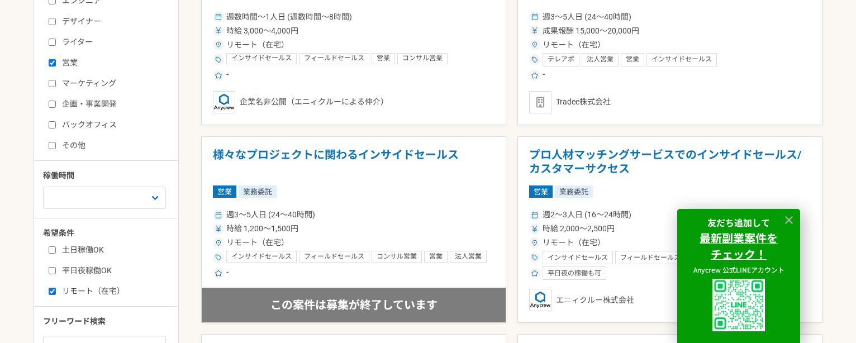
scroll to position [279, 0]
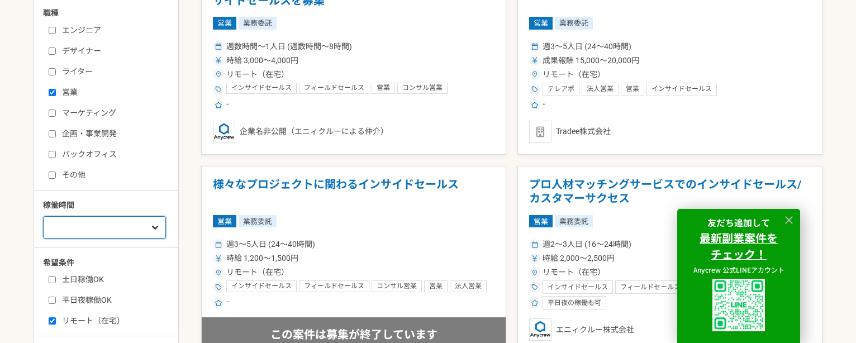
click at [116, 223] on select "週1人日（8時間）以下 週2人日（16時間）以下 週3人日（24時間）以下 週4人日（32時間）以下 週5人日（40時間）以下" at bounding box center [104, 227] width 123 height 22
click at [43, 216] on select "週1人日（8時間）以下 週2人日（16時間）以下 週3人日（24時間）以下 週4人日（32時間）以下 週5人日（40時間）以下" at bounding box center [104, 227] width 123 height 22
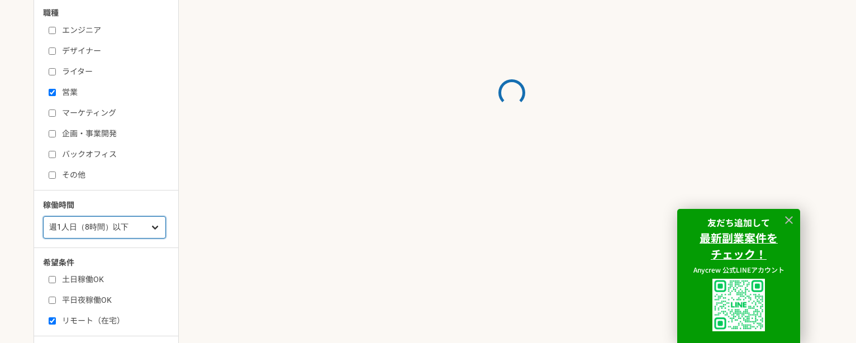
click at [119, 228] on select "週1人日（8時間）以下 週2人日（16時間）以下 週3人日（24時間）以下 週4人日（32時間）以下 週5人日（40時間）以下" at bounding box center [104, 227] width 123 height 22
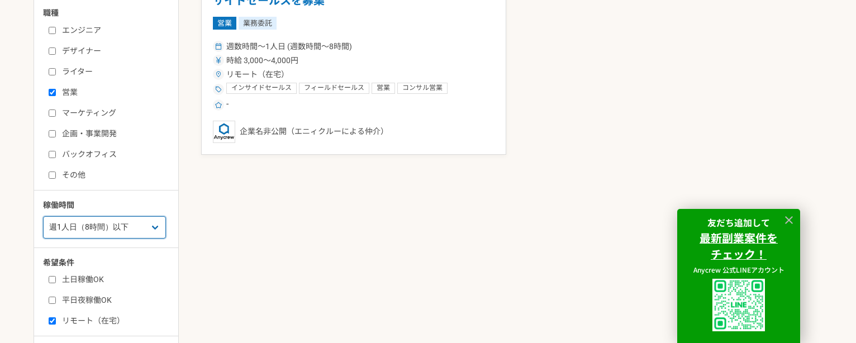
select select "2"
click at [43, 216] on select "週1人日（8時間）以下 週2人日（16時間）以下 週3人日（24時間）以下 週4人日（32時間）以下 週5人日（40時間）以下" at bounding box center [104, 227] width 123 height 22
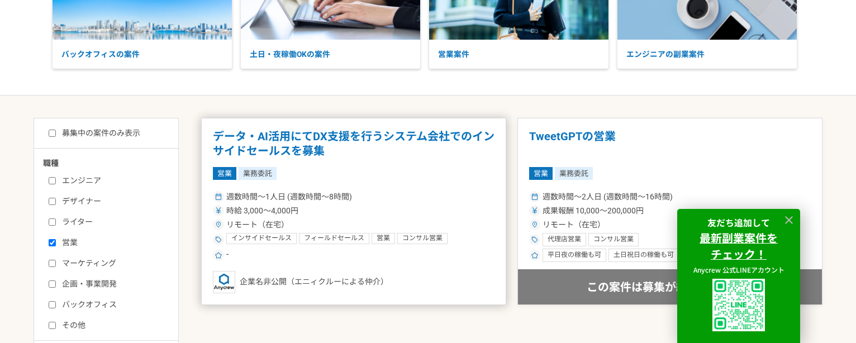
scroll to position [112, 0]
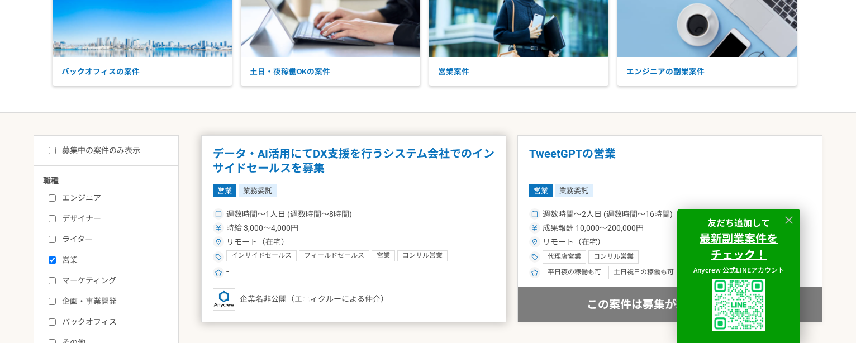
click at [295, 167] on h1 "データ・AI活用にてDX支援を行うシステム会社でのインサイドセールスを募集" at bounding box center [354, 161] width 282 height 28
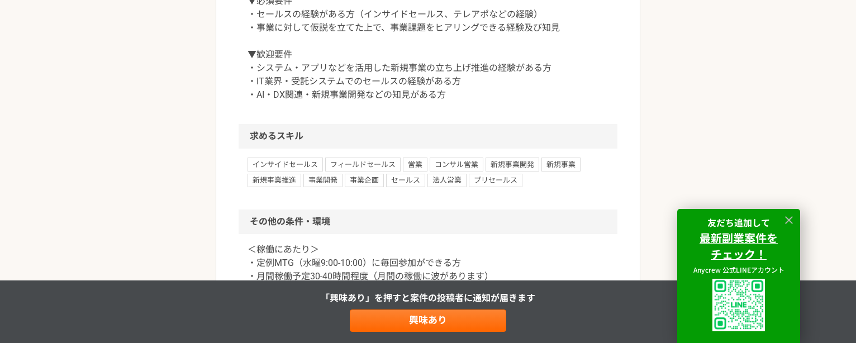
scroll to position [1092, 0]
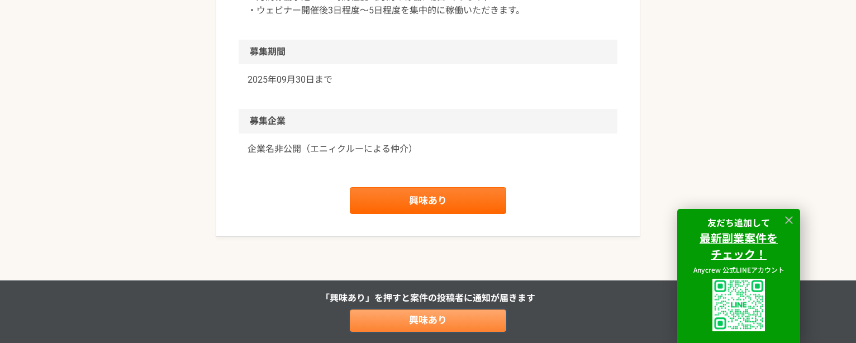
click at [446, 320] on link "興味あり" at bounding box center [428, 320] width 156 height 22
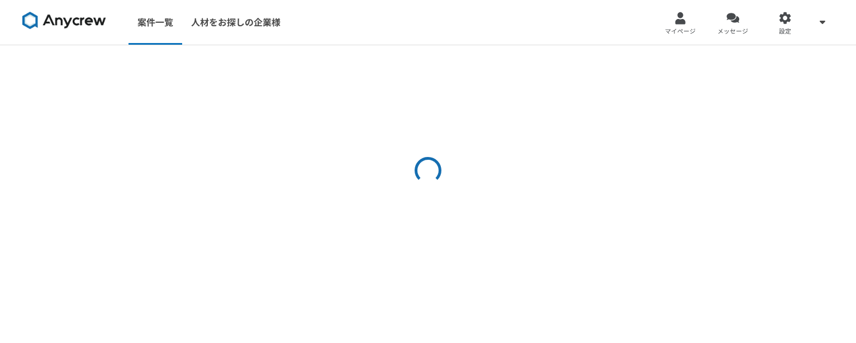
select select "2"
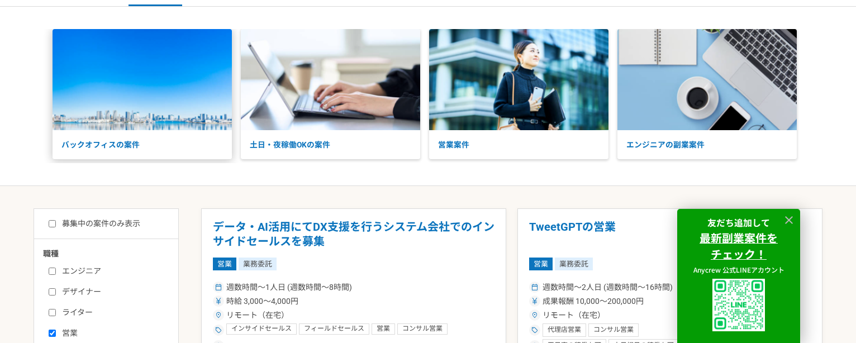
scroll to position [56, 0]
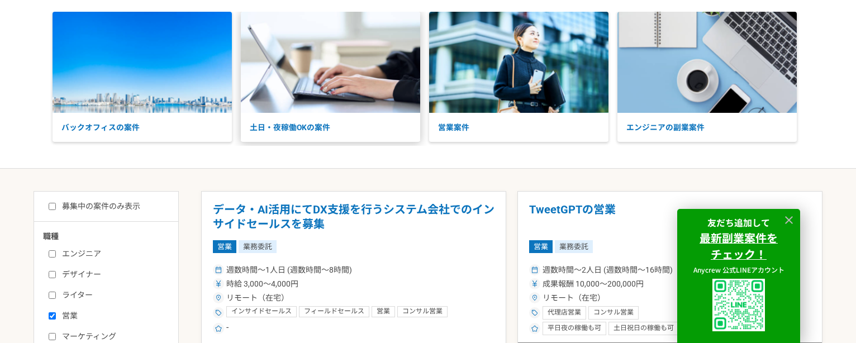
click at [290, 127] on p "土日・夜稼働OKの案件" at bounding box center [330, 128] width 179 height 30
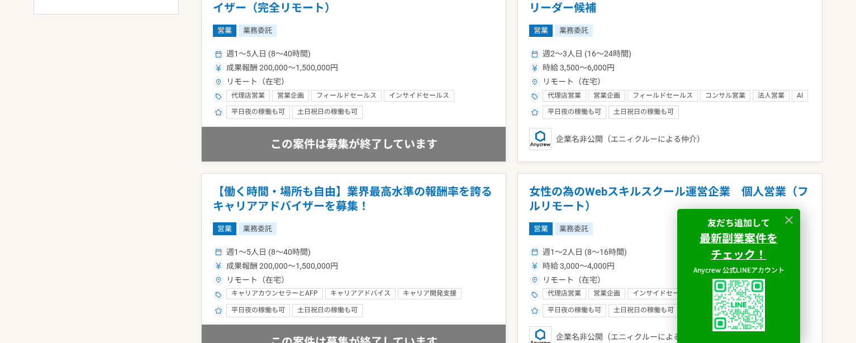
scroll to position [223, 0]
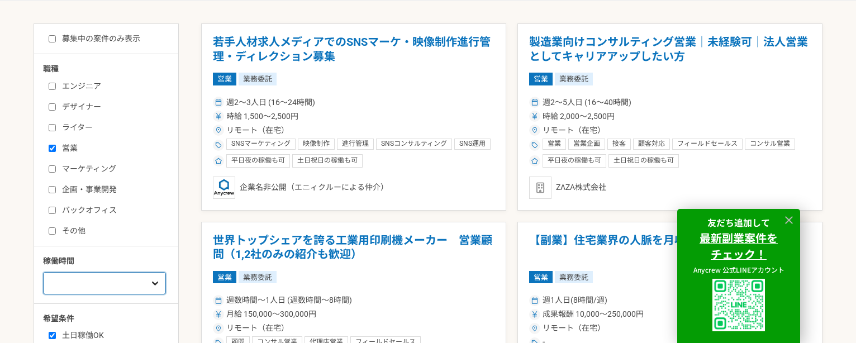
click at [79, 285] on select "週1人日（8時間）以下 週2人日（16時間）以下 週3人日（24時間）以下 週4人日（32時間）以下 週5人日（40時間）以下" at bounding box center [104, 283] width 123 height 22
select select "2"
click at [43, 272] on select "週1人日（8時間）以下 週2人日（16時間）以下 週3人日（24時間）以下 週4人日（32時間）以下 週5人日（40時間）以下" at bounding box center [104, 283] width 123 height 22
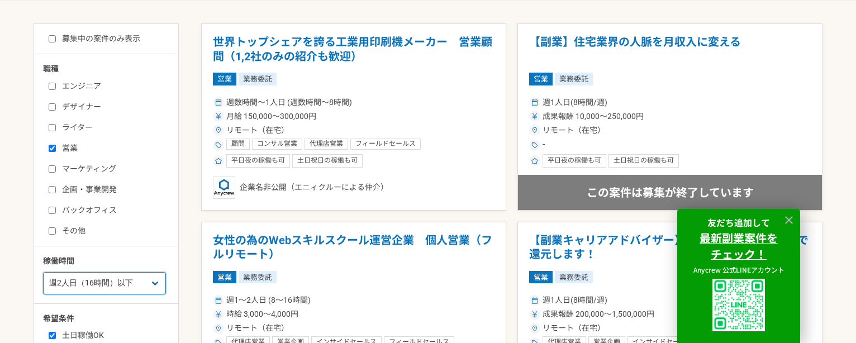
scroll to position [279, 0]
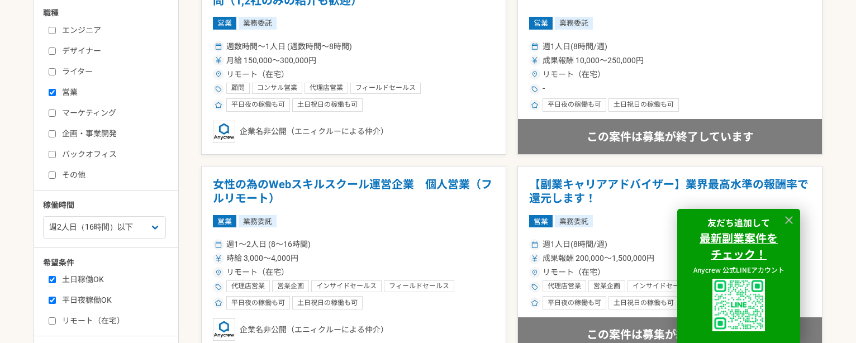
click at [71, 173] on label "その他" at bounding box center [113, 175] width 128 height 12
click at [56, 173] on input "その他" at bounding box center [52, 175] width 7 height 7
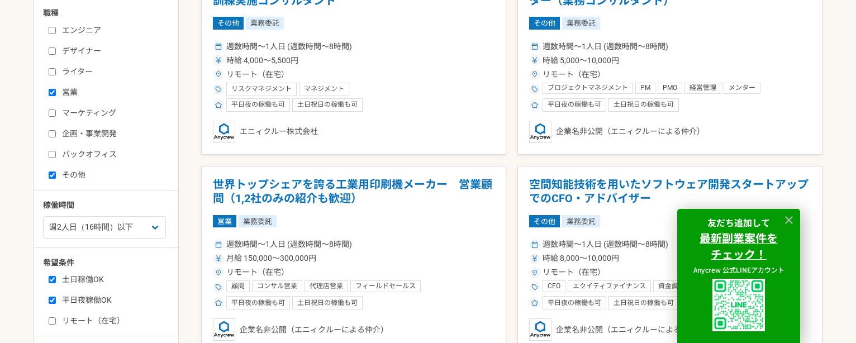
click at [52, 175] on input "その他" at bounding box center [52, 175] width 7 height 7
checkbox input "false"
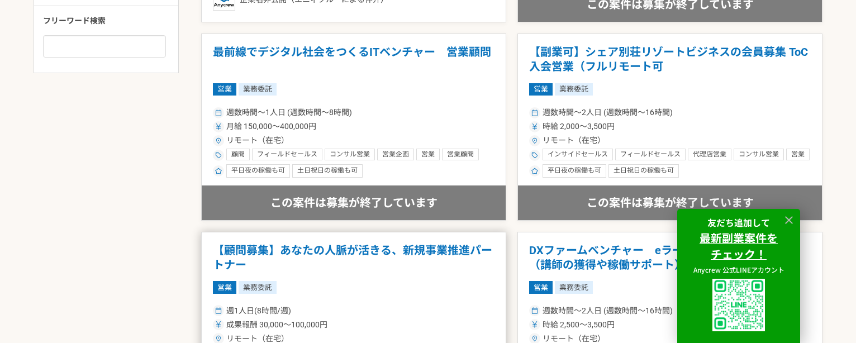
scroll to position [615, 0]
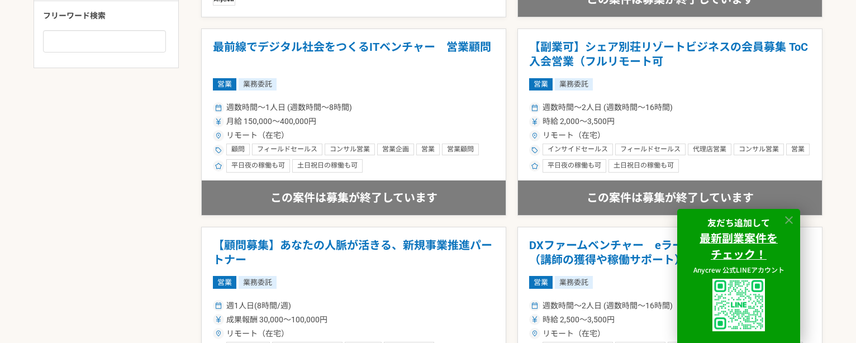
click at [785, 216] on icon at bounding box center [789, 220] width 13 height 13
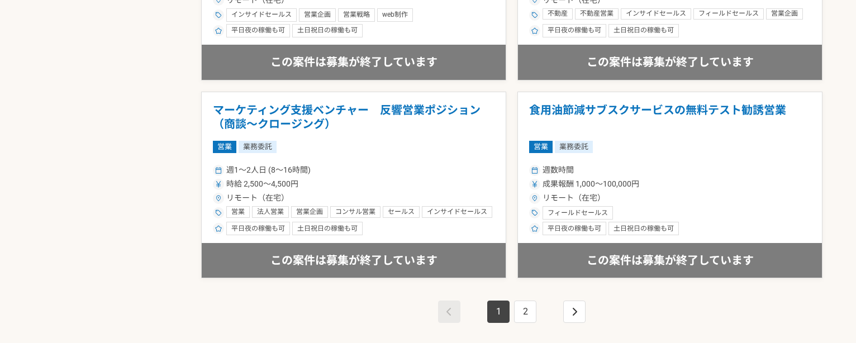
scroll to position [2011, 0]
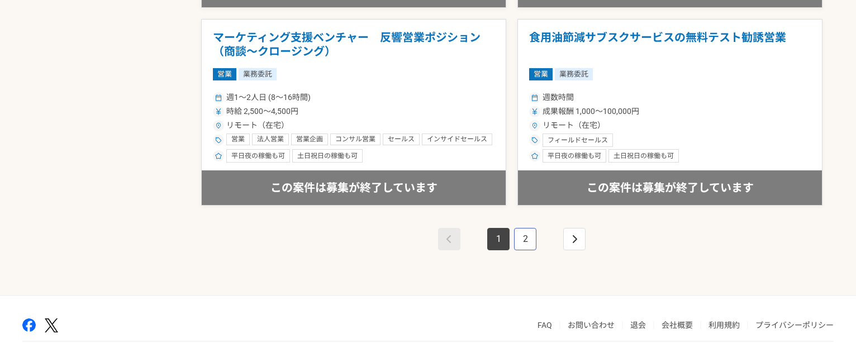
click at [533, 244] on link "2" at bounding box center [525, 239] width 22 height 22
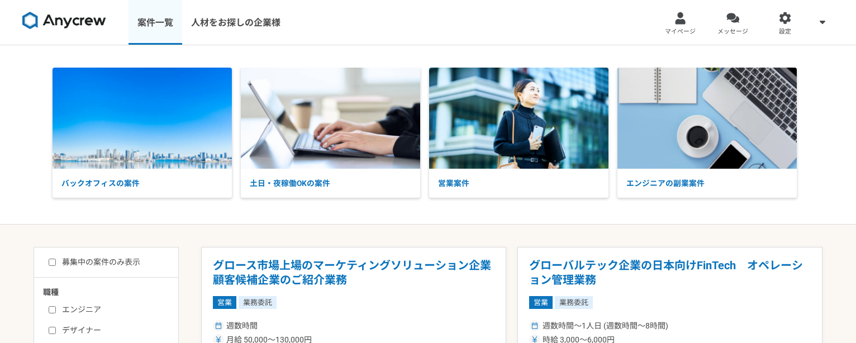
click at [169, 20] on link "案件一覧" at bounding box center [155, 22] width 54 height 45
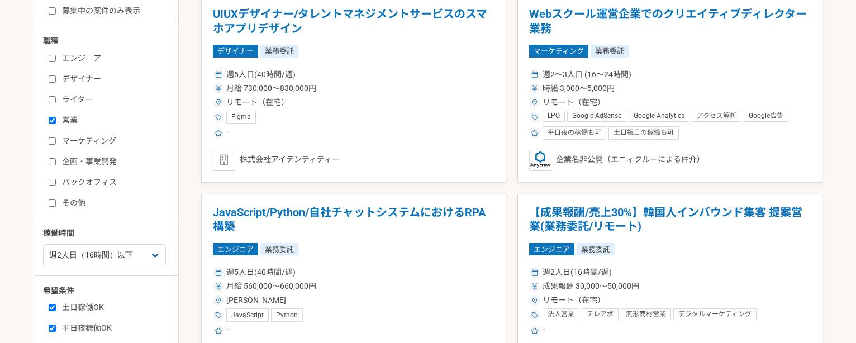
scroll to position [279, 0]
